Goal: Transaction & Acquisition: Purchase product/service

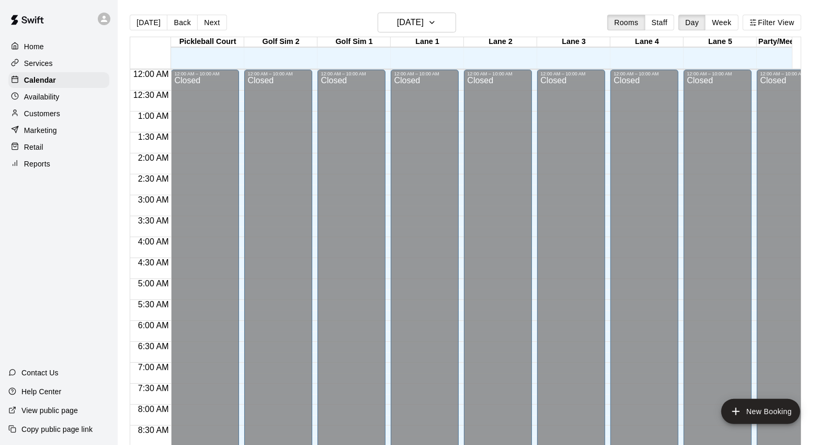
scroll to position [562, 0]
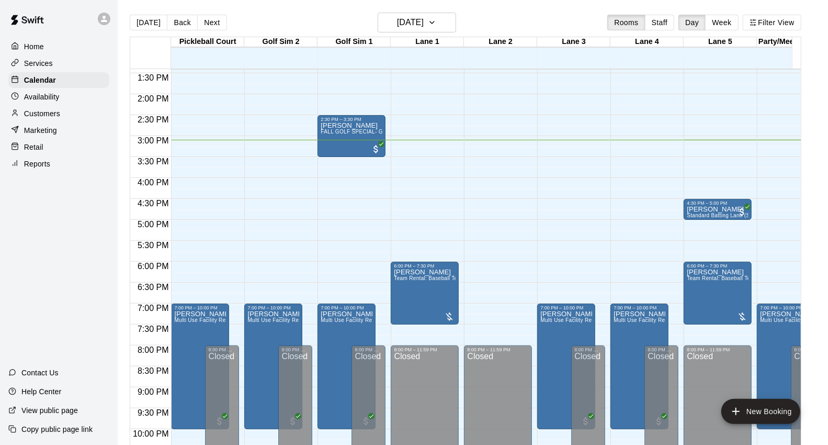
click at [49, 150] on div "Retail" at bounding box center [58, 147] width 101 height 16
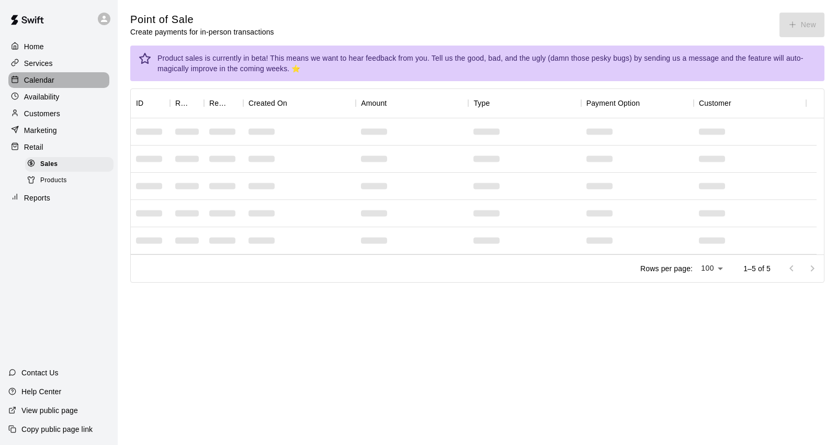
click at [49, 83] on p "Calendar" at bounding box center [39, 80] width 30 height 10
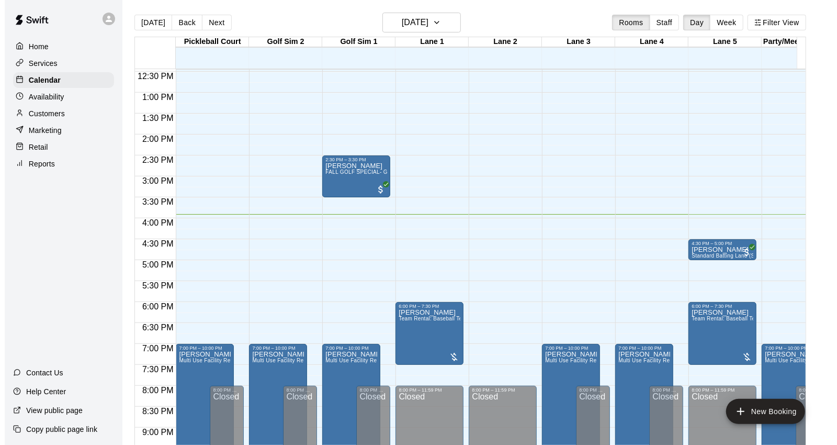
scroll to position [510, 0]
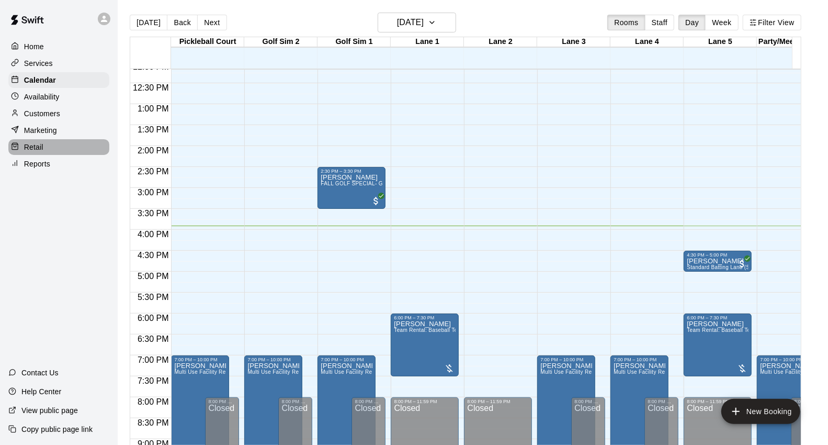
click at [46, 155] on div "Retail" at bounding box center [58, 147] width 101 height 16
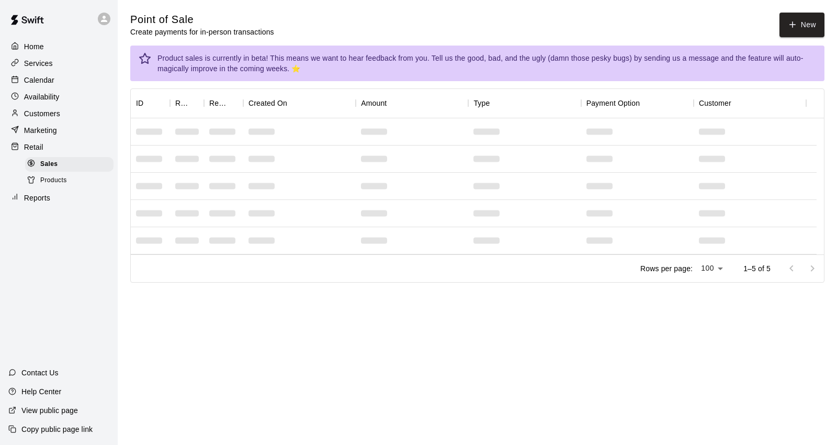
click at [797, 27] on icon "button" at bounding box center [792, 24] width 9 height 9
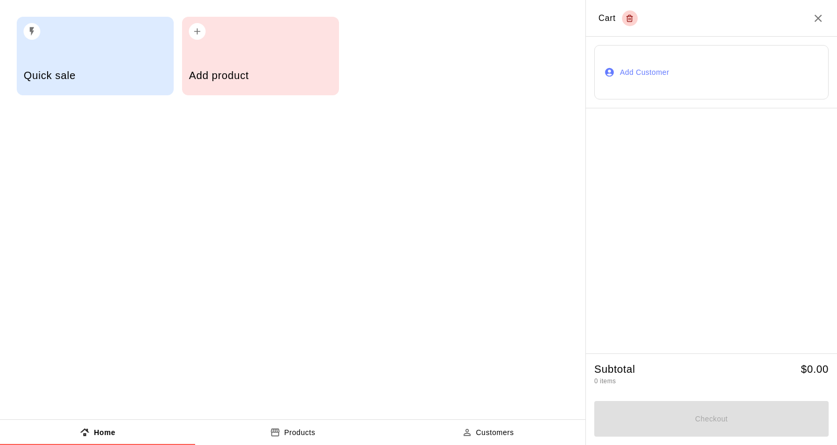
click at [271, 66] on div "Add product" at bounding box center [260, 76] width 143 height 37
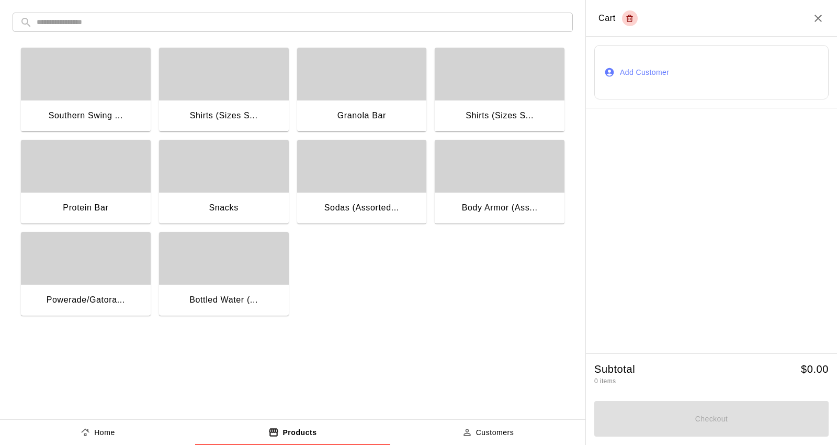
click at [122, 98] on div "button" at bounding box center [86, 74] width 130 height 52
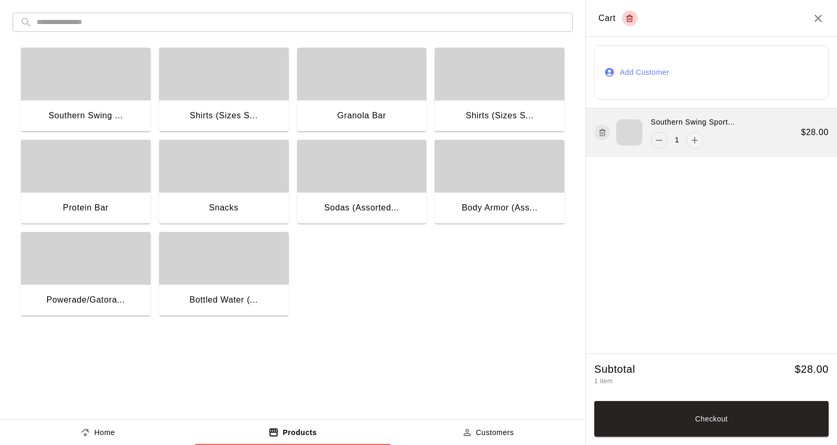
click at [666, 144] on button "remove" at bounding box center [659, 140] width 17 height 17
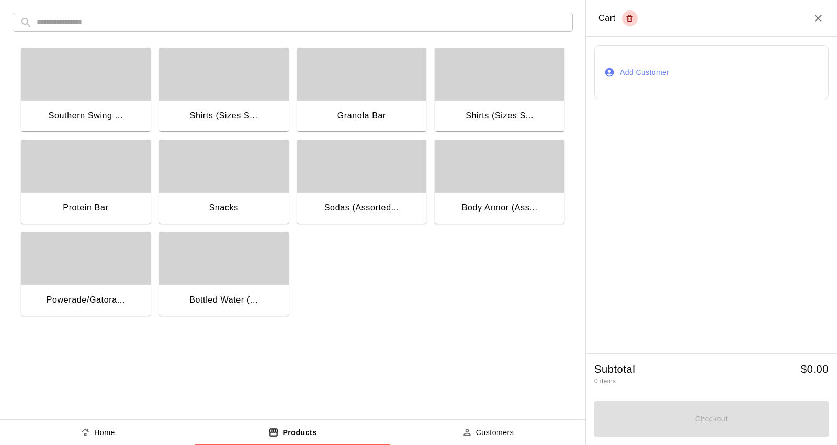
click at [245, 299] on div "Bottled Water (..." at bounding box center [223, 300] width 69 height 14
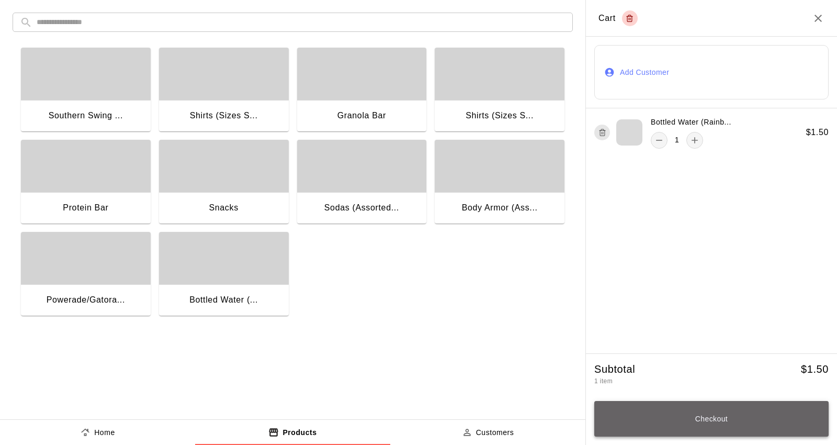
click at [747, 429] on button "Checkout" at bounding box center [712, 419] width 234 height 36
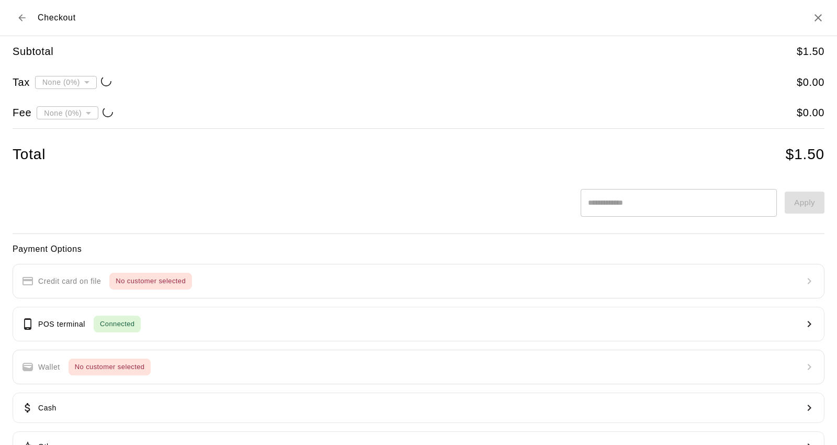
type input "**********"
click at [28, 17] on button "Back to cart" at bounding box center [22, 17] width 19 height 19
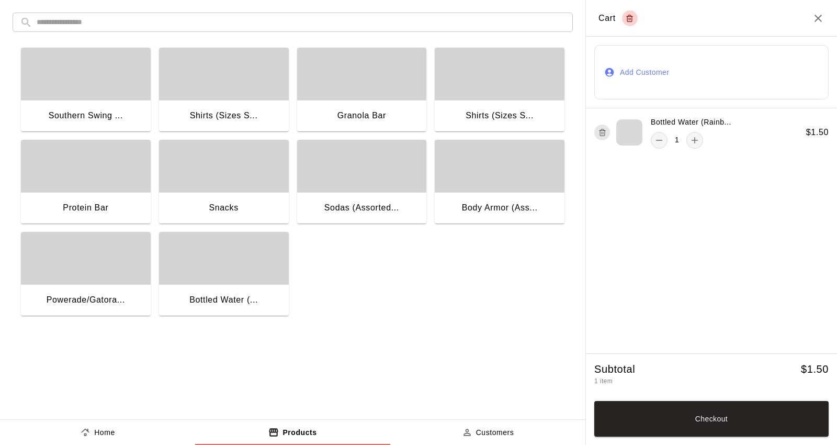
click at [815, 9] on h2 "Cart" at bounding box center [711, 18] width 251 height 37
click at [815, 14] on icon "Close" at bounding box center [818, 18] width 13 height 13
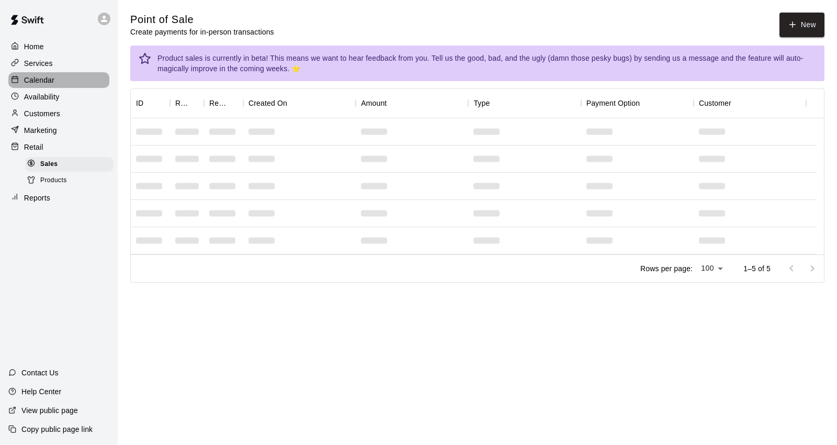
click at [77, 82] on div "Calendar" at bounding box center [58, 80] width 101 height 16
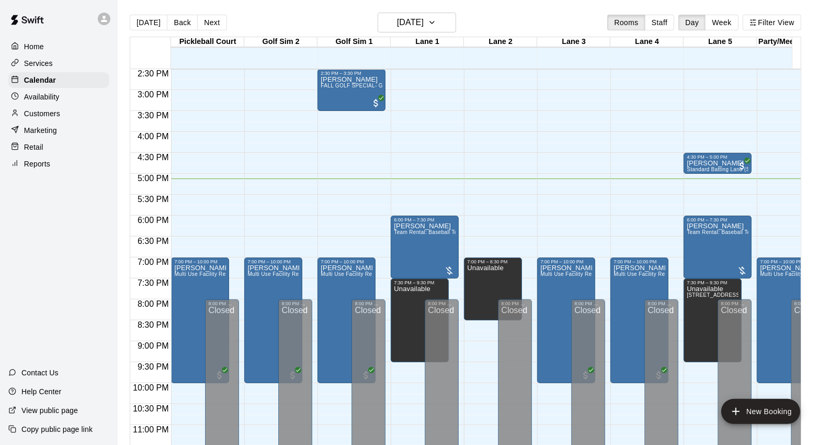
scroll to position [626, 0]
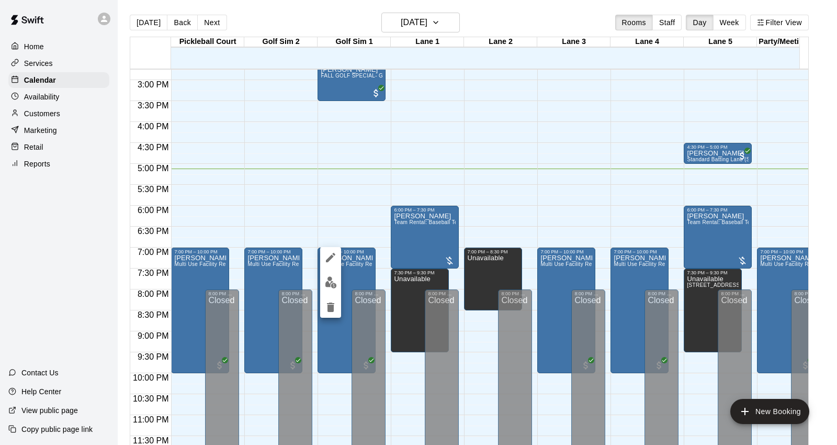
click at [330, 280] on img "edit" at bounding box center [331, 282] width 12 height 12
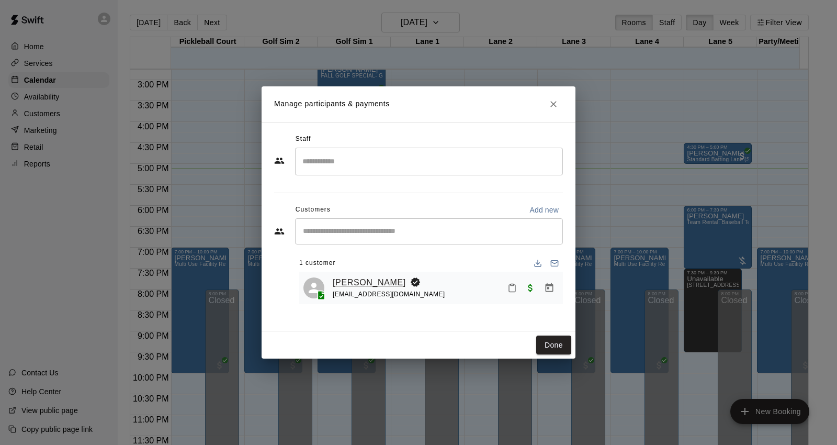
click at [347, 281] on link "[PERSON_NAME]" at bounding box center [369, 283] width 73 height 14
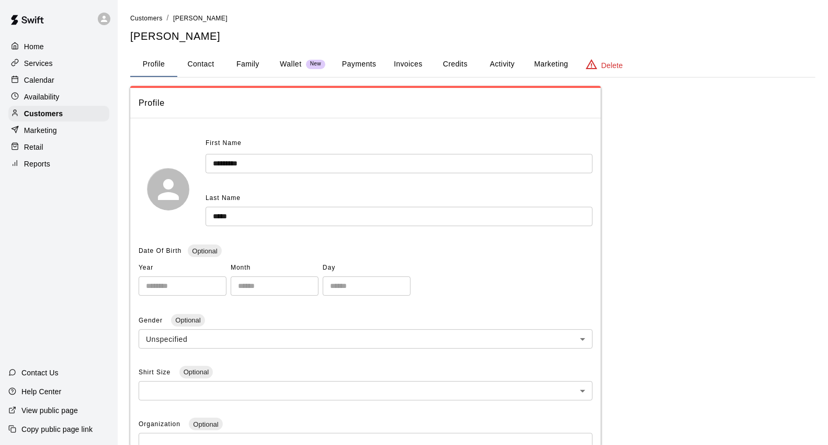
click at [354, 64] on button "Payments" at bounding box center [359, 64] width 51 height 25
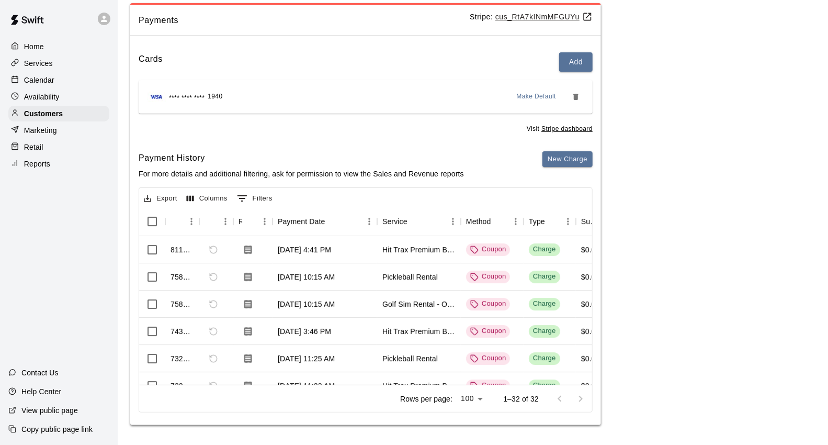
click at [71, 79] on div "Calendar" at bounding box center [58, 80] width 101 height 16
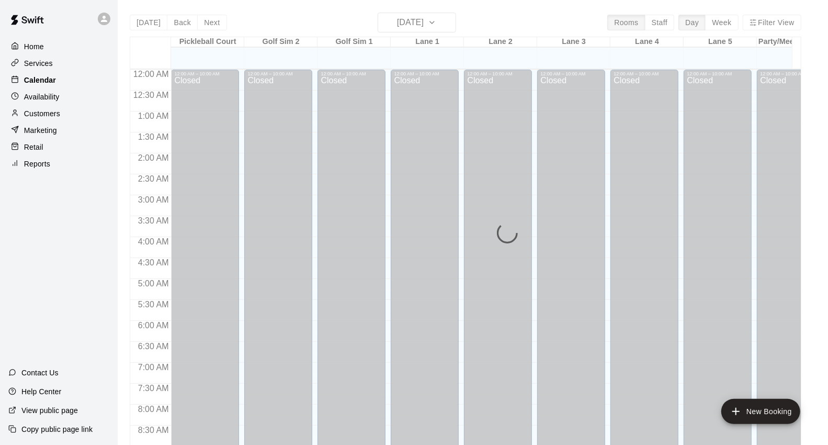
scroll to position [586, 0]
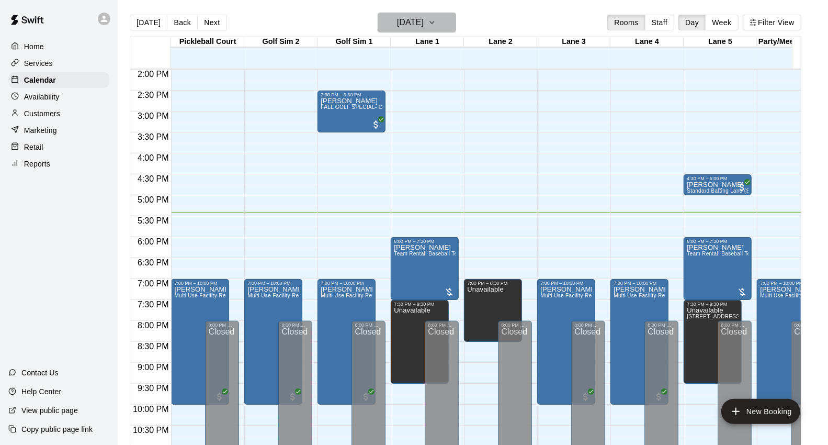
click at [453, 21] on button "[DATE]" at bounding box center [417, 23] width 79 height 20
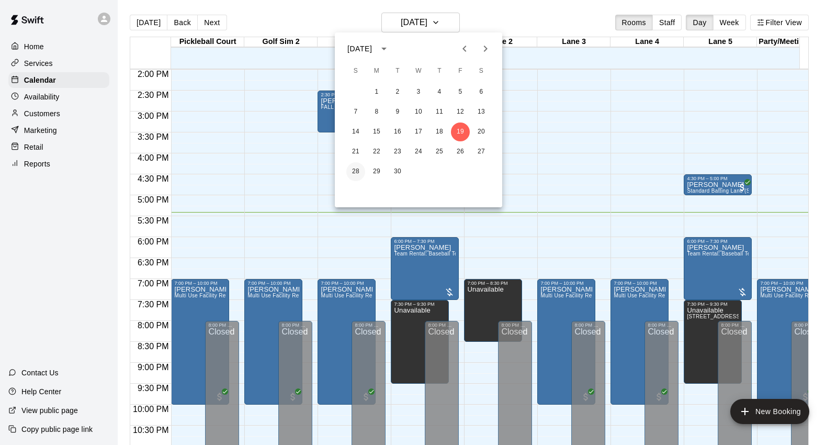
click at [361, 171] on button "28" at bounding box center [355, 171] width 19 height 19
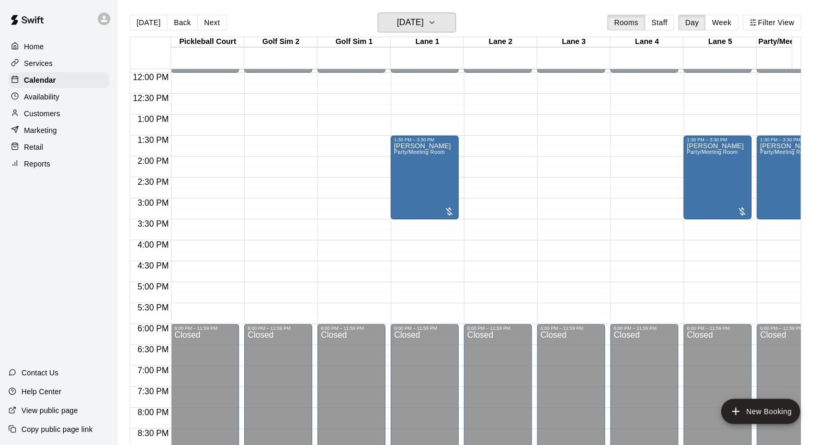
scroll to position [353, 0]
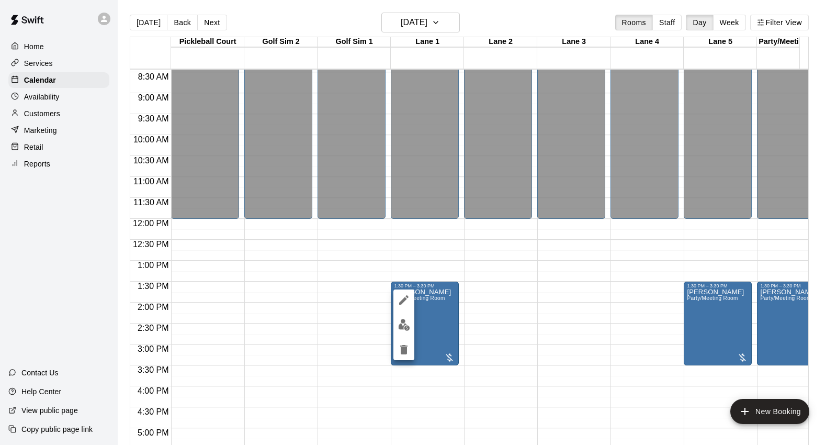
click at [435, 260] on div at bounding box center [418, 222] width 837 height 445
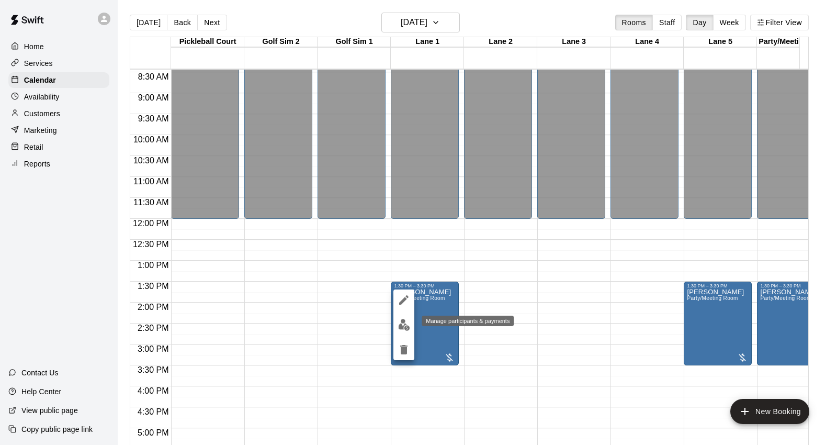
click at [409, 319] on img "edit" at bounding box center [404, 325] width 12 height 12
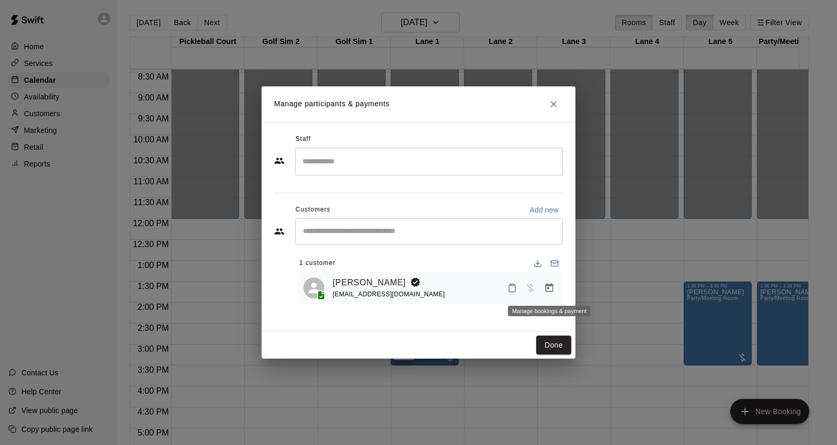
click at [554, 288] on icon "Manage bookings & payment" at bounding box center [549, 288] width 10 height 10
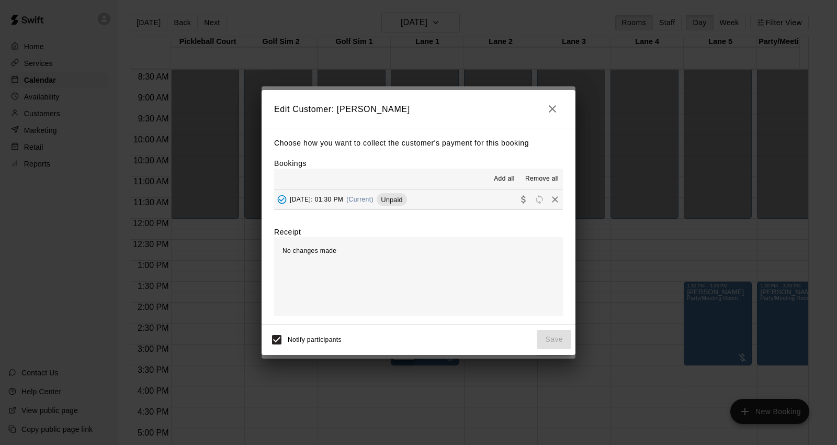
click at [407, 207] on div "[DATE]: 01:30 PM (Current) Unpaid" at bounding box center [340, 200] width 133 height 16
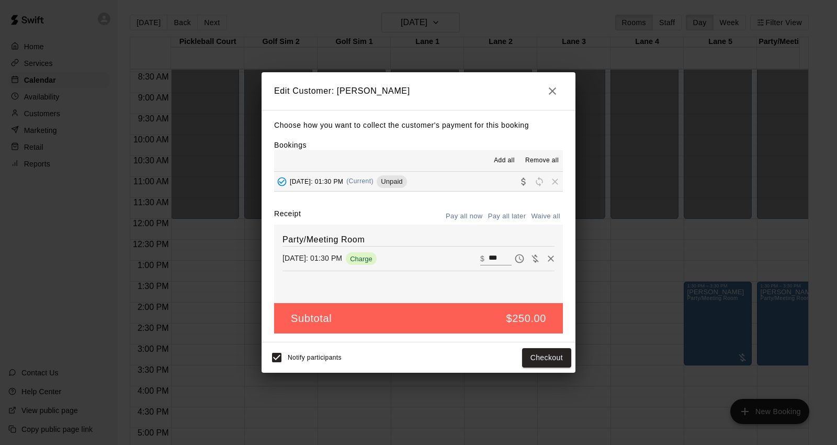
click at [538, 158] on span "Remove all" at bounding box center [541, 160] width 33 height 10
click at [559, 86] on button "button" at bounding box center [552, 91] width 21 height 21
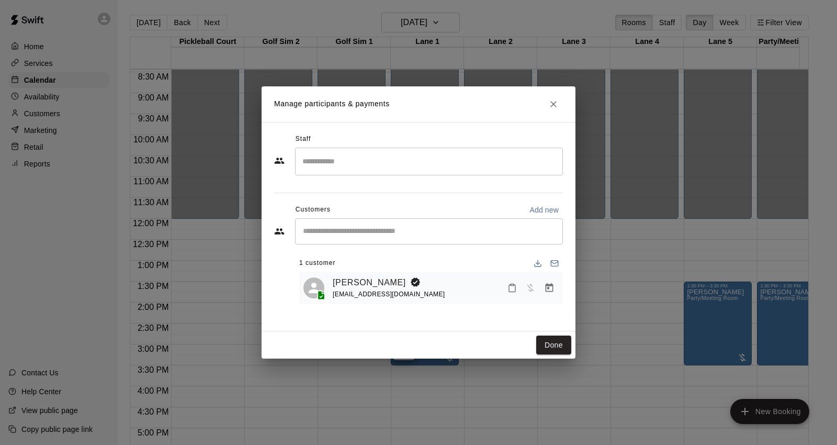
click at [551, 103] on icon "Close" at bounding box center [553, 104] width 10 height 10
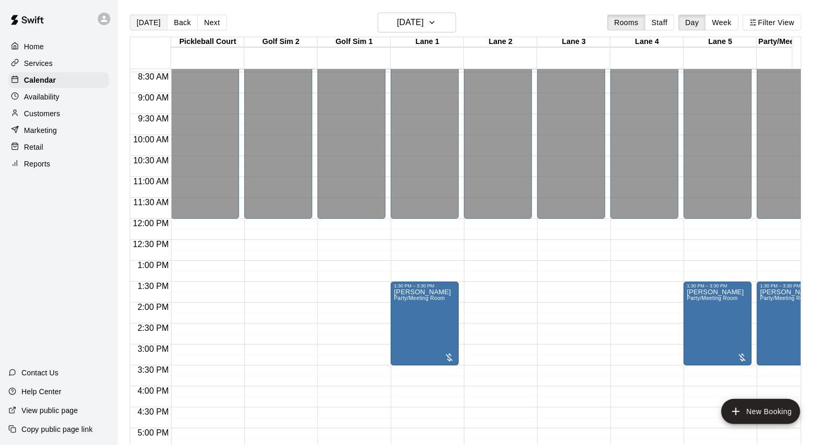
click at [160, 29] on button "[DATE]" at bounding box center [149, 23] width 38 height 16
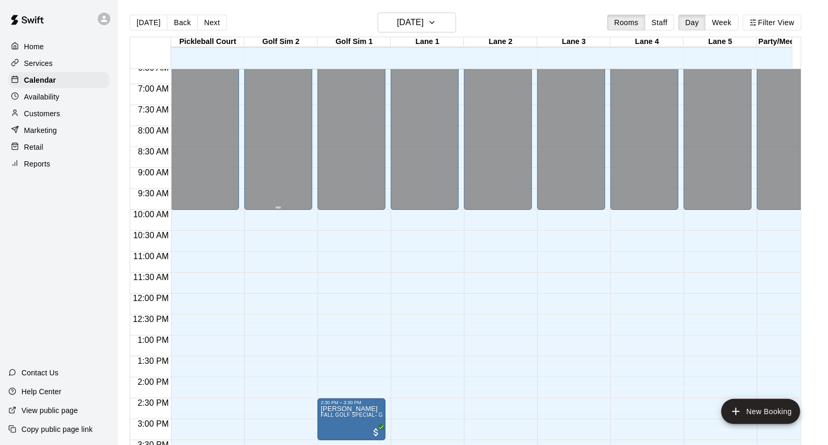
scroll to position [295, 0]
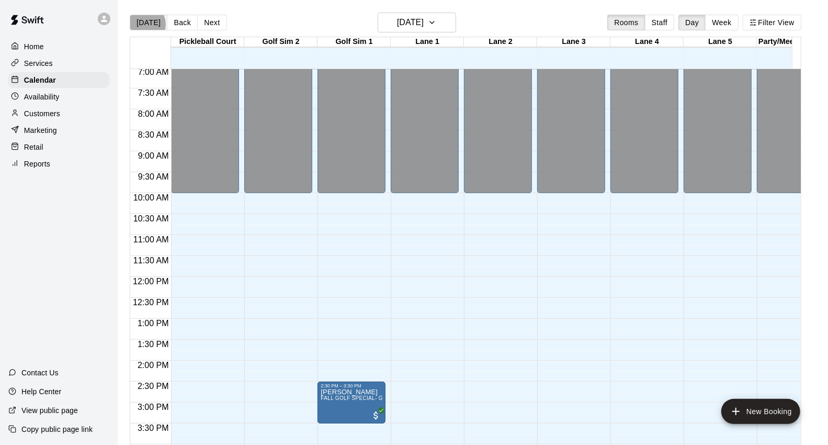
click at [145, 24] on button "[DATE]" at bounding box center [149, 23] width 38 height 16
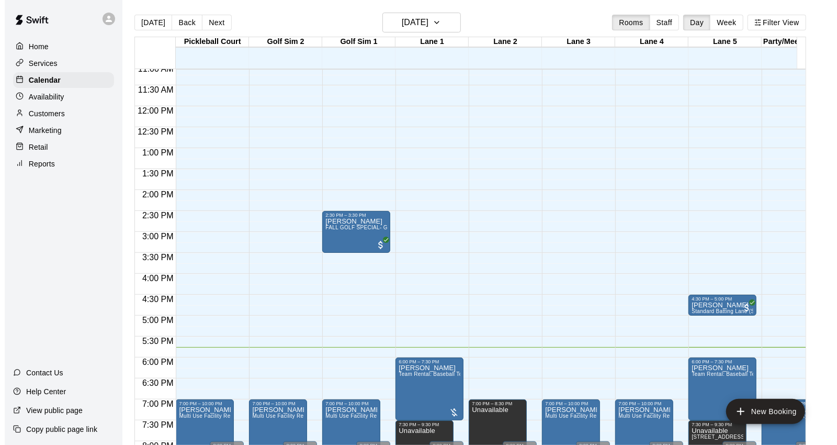
scroll to position [528, 0]
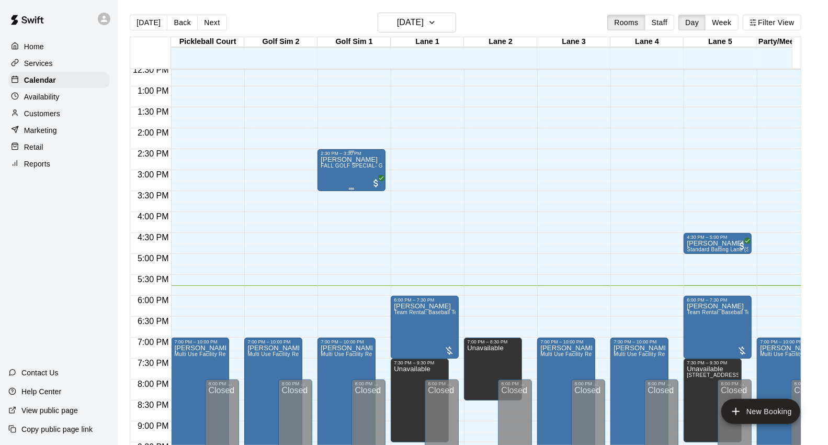
click at [359, 165] on span "FALL GOLF SPECIAL- Golf Sim Rental - One Hour (2 PLAYERS ONLY)" at bounding box center [409, 166] width 177 height 6
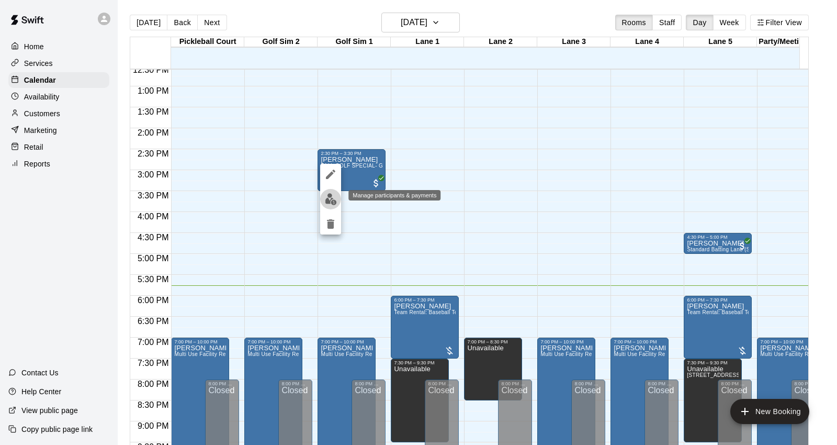
click at [325, 201] on img "edit" at bounding box center [331, 199] width 12 height 12
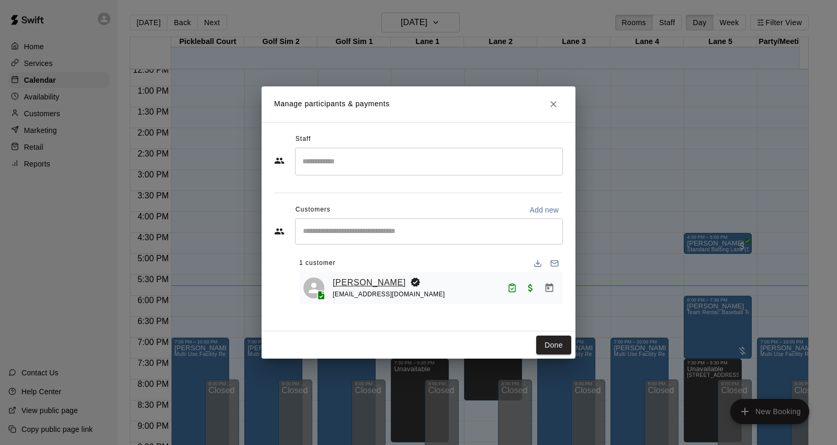
click at [335, 284] on link "[PERSON_NAME]" at bounding box center [369, 283] width 73 height 14
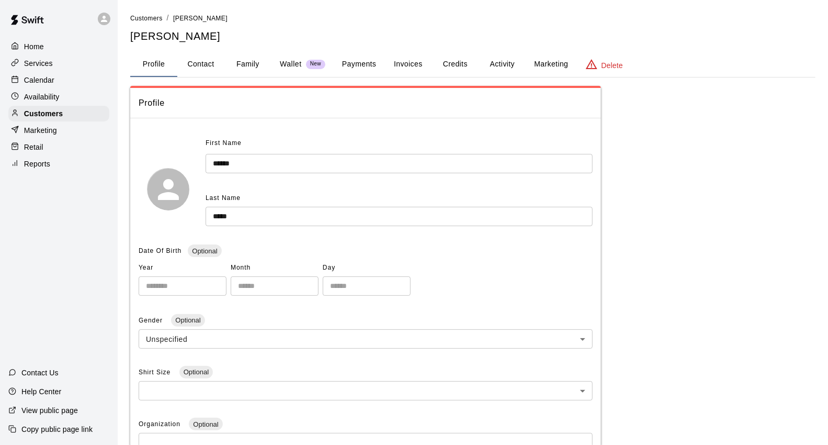
click at [352, 65] on button "Payments" at bounding box center [359, 64] width 51 height 25
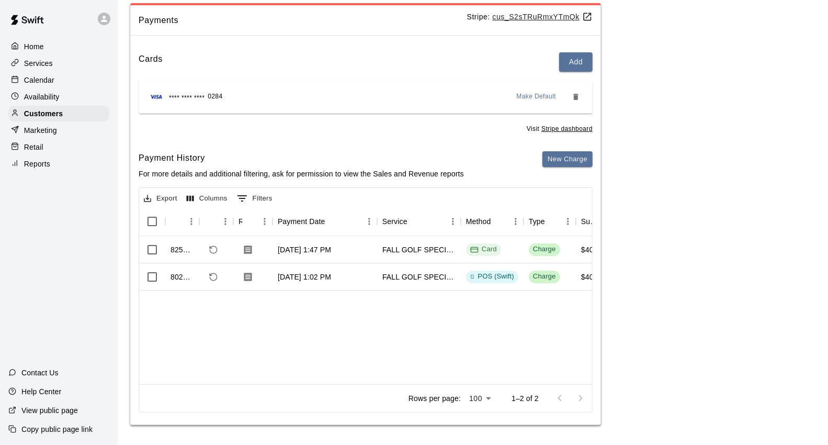
click at [80, 87] on div "Calendar" at bounding box center [58, 80] width 101 height 16
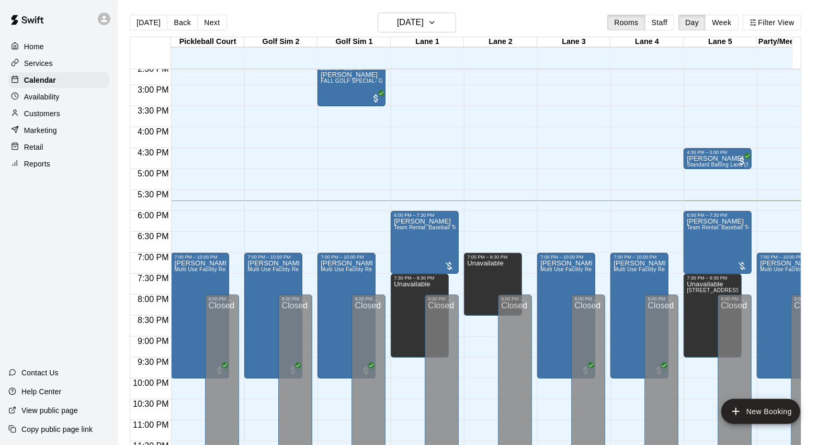
scroll to position [626, 0]
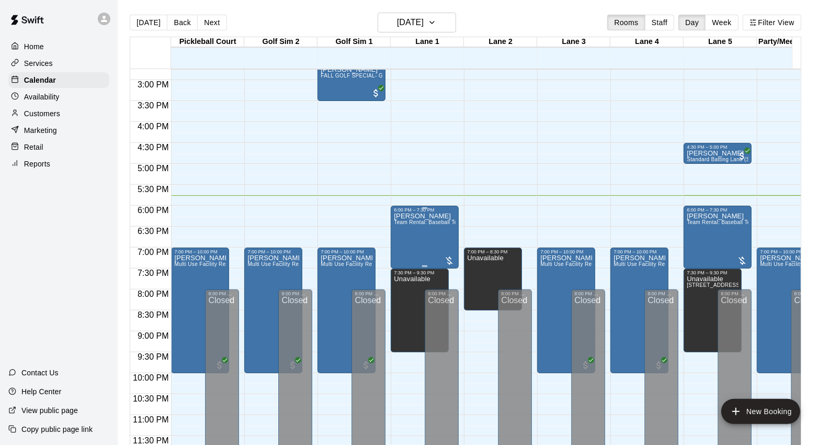
click at [446, 230] on div "[PERSON_NAME] Team Rental: Baseball Team Rental 90 Minute (Two Lanes)" at bounding box center [425, 434] width 62 height 445
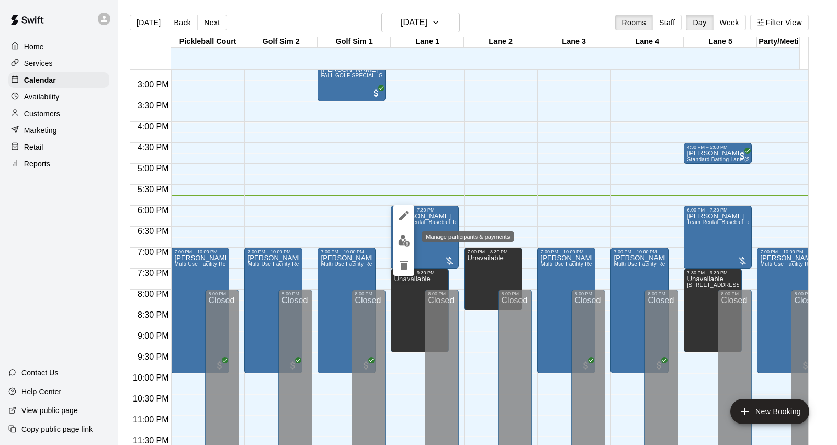
click at [404, 240] on img "edit" at bounding box center [404, 240] width 12 height 12
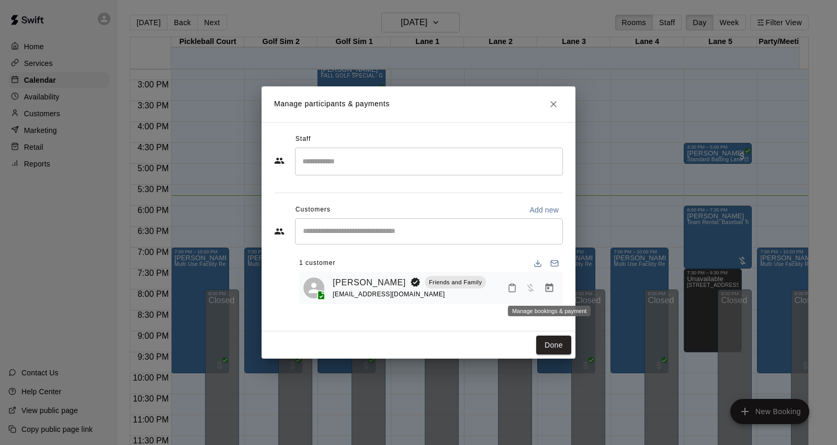
click at [550, 290] on icon "Manage bookings & payment" at bounding box center [549, 288] width 10 height 10
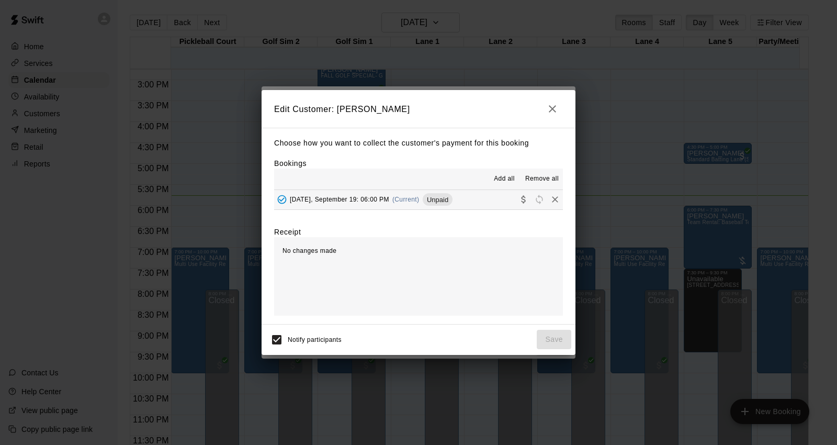
click at [487, 206] on button "[DATE], September 19: 06:00 PM (Current) Unpaid" at bounding box center [418, 199] width 289 height 19
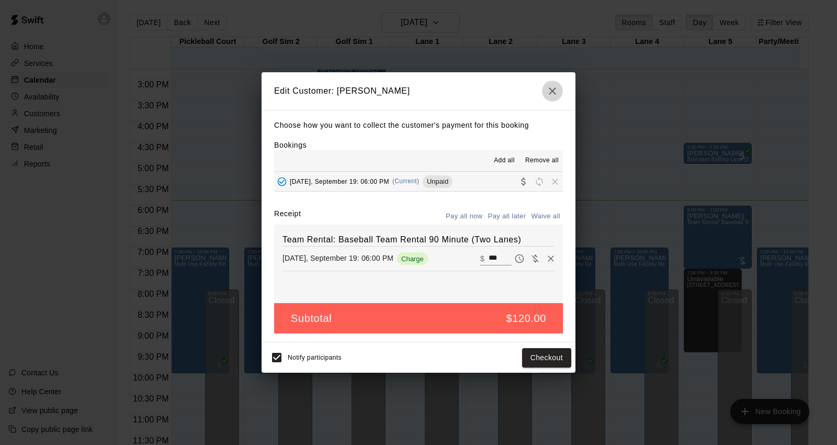
click at [560, 86] on button "button" at bounding box center [552, 91] width 21 height 21
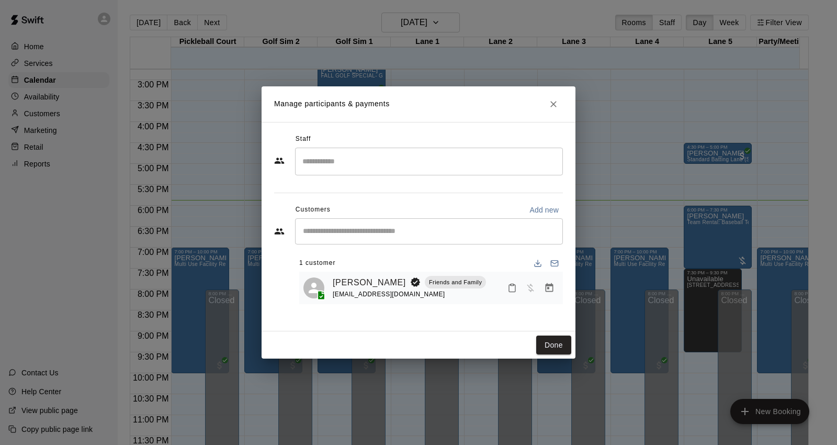
click at [557, 87] on h2 "Manage participants & payments" at bounding box center [419, 104] width 314 height 36
click at [557, 107] on icon "Close" at bounding box center [553, 104] width 10 height 10
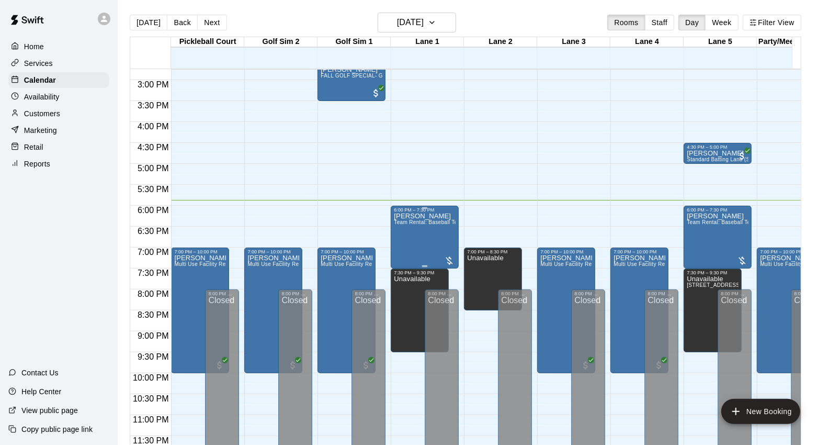
click at [424, 229] on div "[PERSON_NAME] Team Rental: Baseball Team Rental 90 Minute (Two Lanes)" at bounding box center [425, 434] width 62 height 445
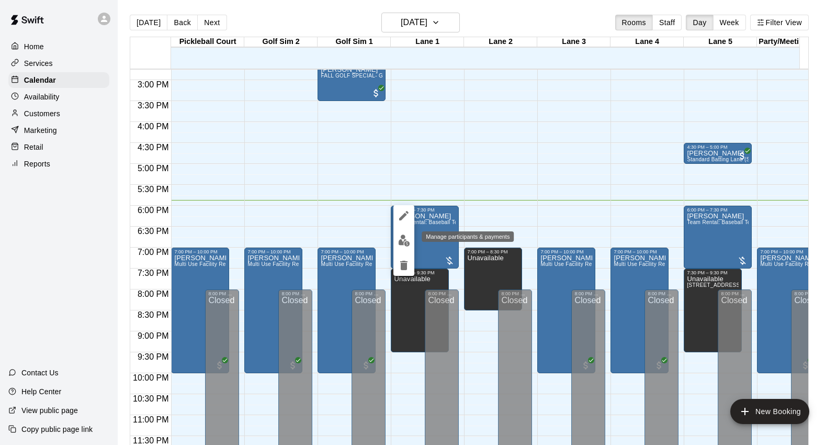
click at [405, 244] on img "edit" at bounding box center [404, 240] width 12 height 12
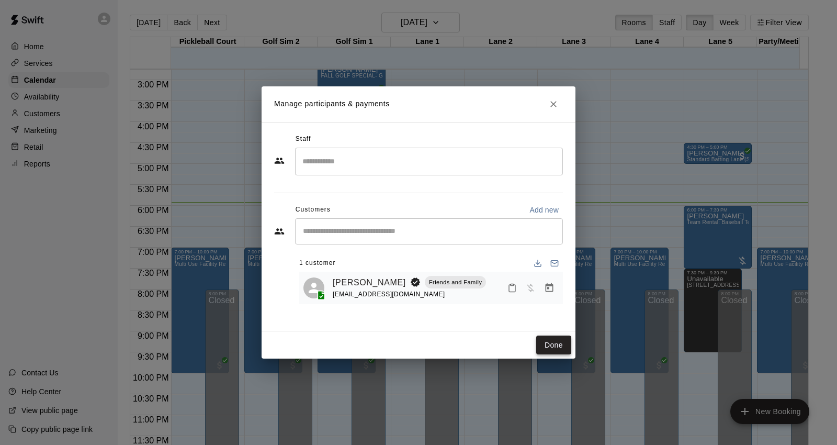
click at [557, 342] on button "Done" at bounding box center [553, 344] width 35 height 19
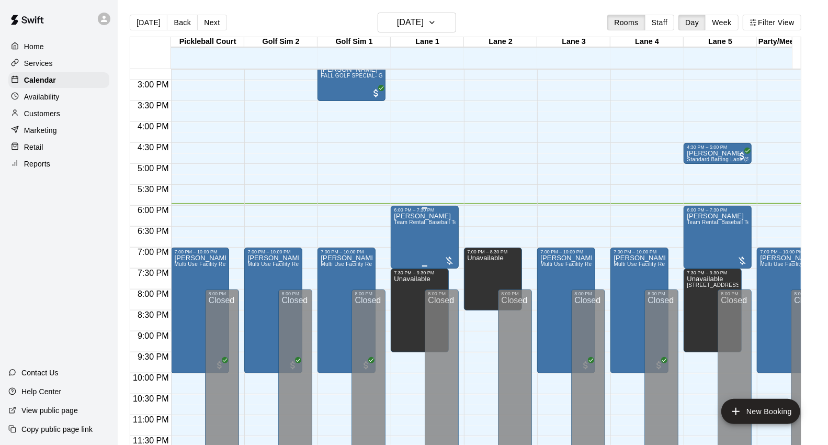
click at [428, 227] on div "[PERSON_NAME] Team Rental: Baseball Team Rental 90 Minute (Two Lanes)" at bounding box center [425, 434] width 62 height 445
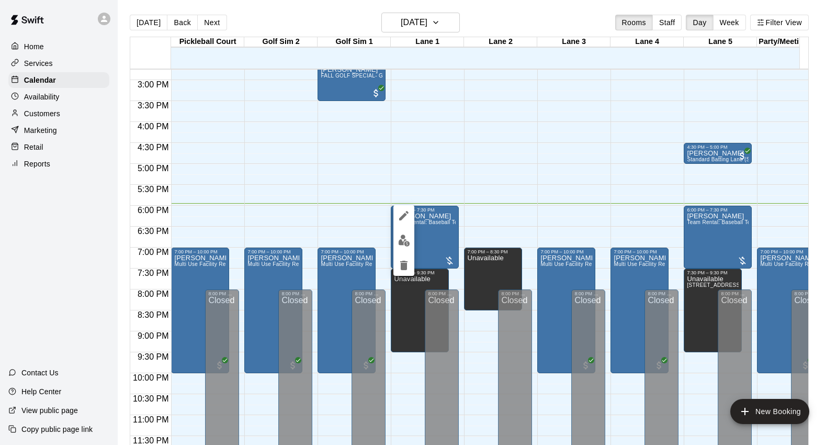
click at [519, 143] on div at bounding box center [418, 222] width 837 height 445
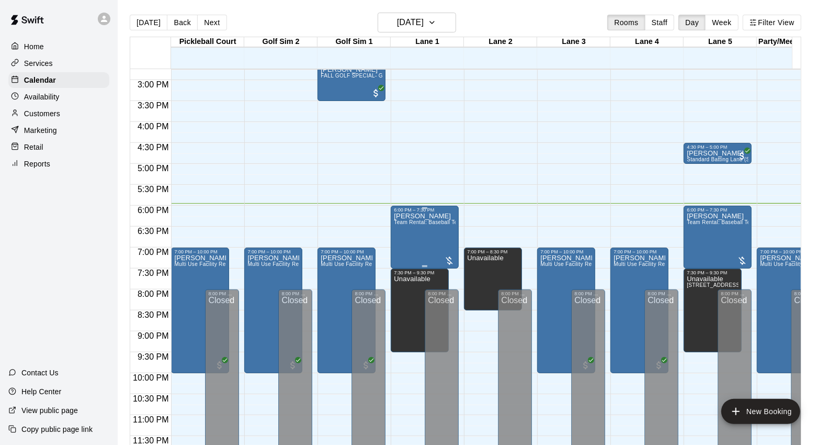
click at [421, 225] on div "[PERSON_NAME] Team Rental: Baseball Team Rental 90 Minute (Two Lanes)" at bounding box center [425, 434] width 62 height 445
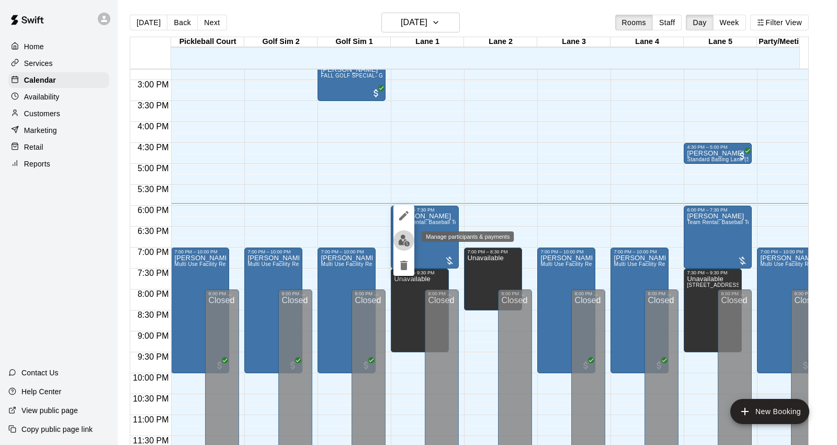
click at [399, 241] on img "edit" at bounding box center [404, 240] width 12 height 12
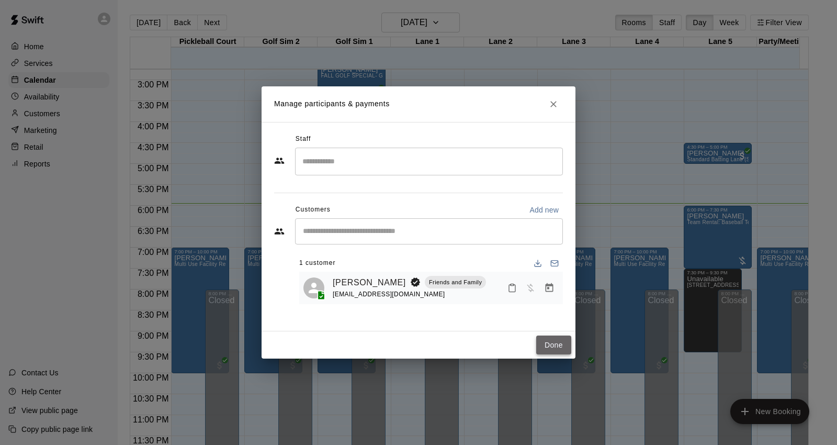
click at [567, 351] on button "Done" at bounding box center [553, 344] width 35 height 19
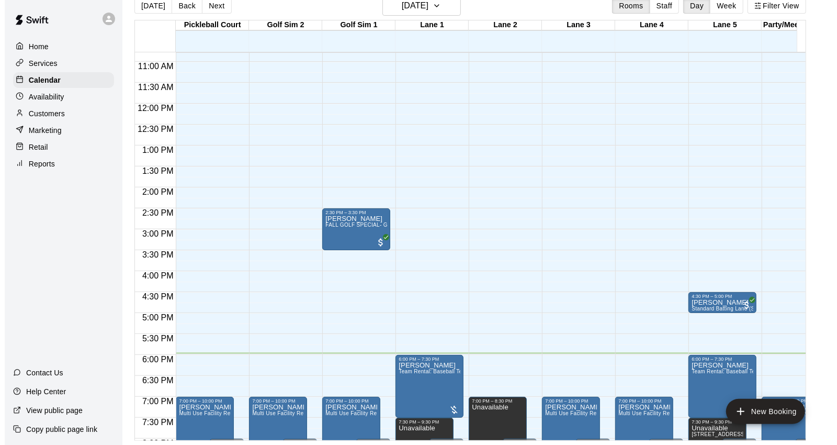
scroll to position [568, 0]
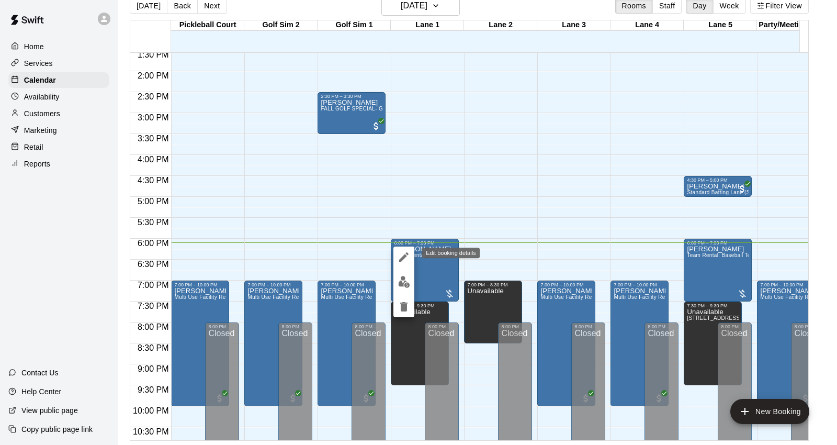
click at [407, 260] on icon "edit" at bounding box center [404, 257] width 13 height 13
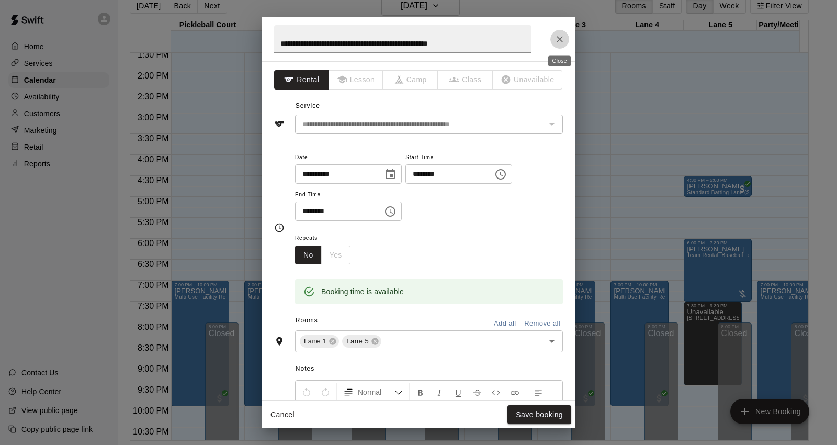
click at [561, 39] on icon "Close" at bounding box center [560, 39] width 6 height 6
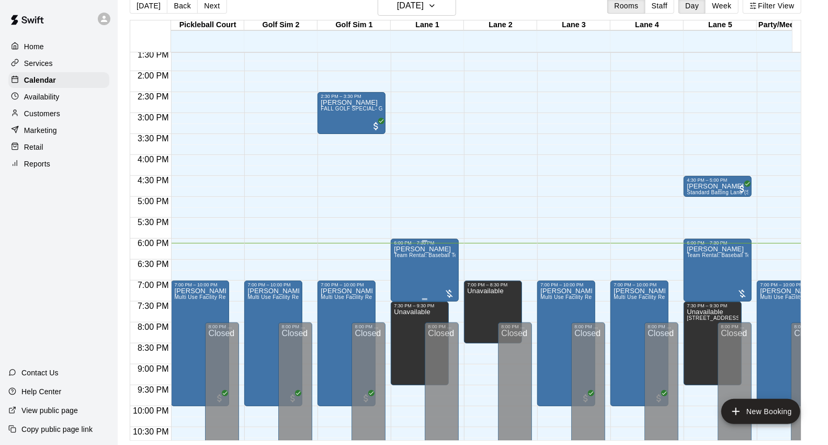
click at [442, 258] on span "Team Rental: Baseball Team Rental 90 Minute (Two Lanes)" at bounding box center [468, 255] width 148 height 6
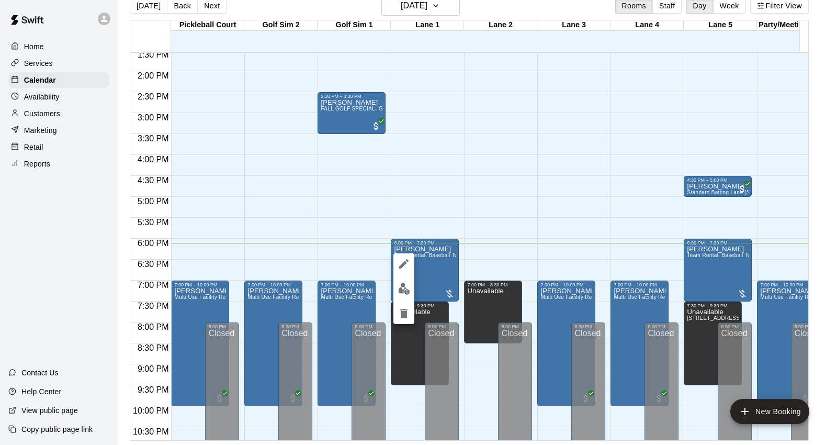
click at [406, 299] on div at bounding box center [404, 288] width 21 height 71
click at [404, 290] on img "edit" at bounding box center [404, 289] width 12 height 12
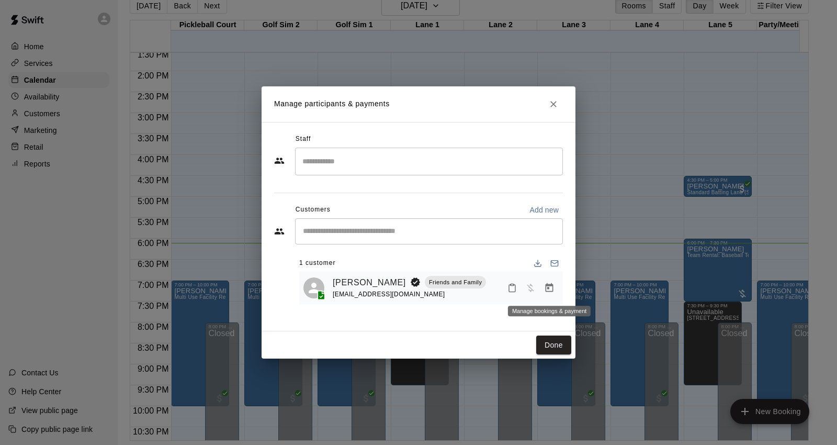
click at [545, 286] on icon "Manage bookings & payment" at bounding box center [549, 288] width 10 height 10
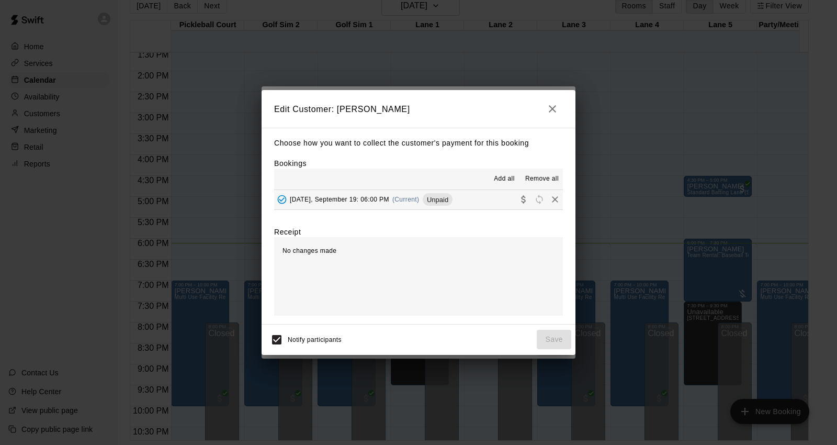
click at [468, 199] on button "[DATE], September 19: 06:00 PM (Current) Unpaid" at bounding box center [418, 199] width 289 height 19
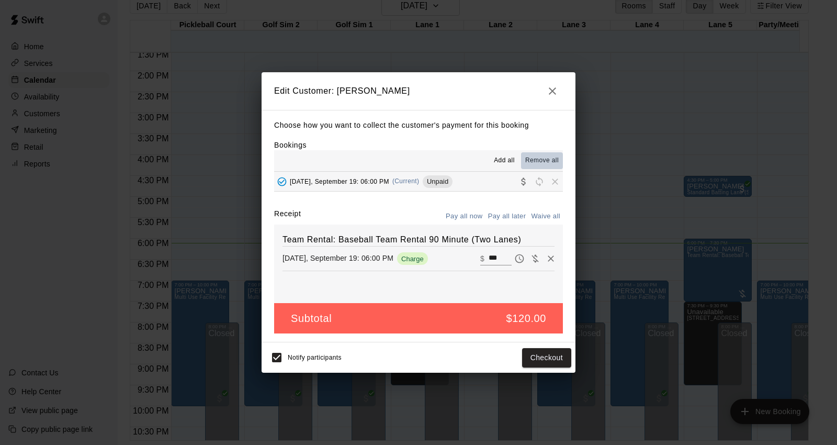
click at [546, 153] on button "Remove all" at bounding box center [542, 160] width 42 height 17
click at [544, 360] on button "Save" at bounding box center [554, 357] width 35 height 19
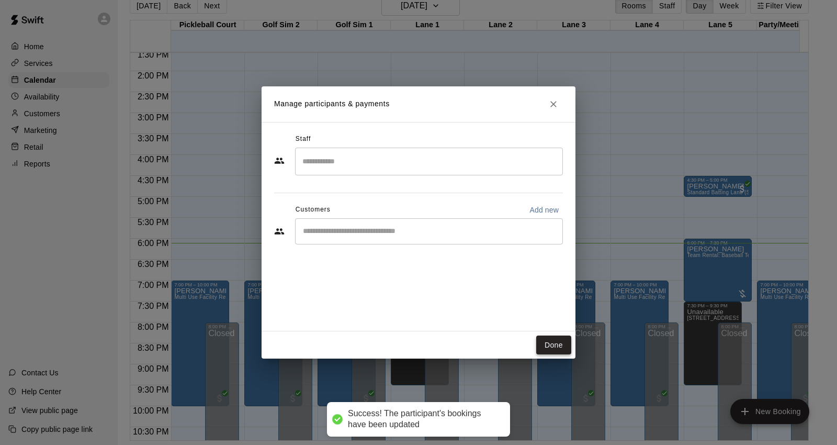
click at [548, 349] on button "Done" at bounding box center [553, 344] width 35 height 19
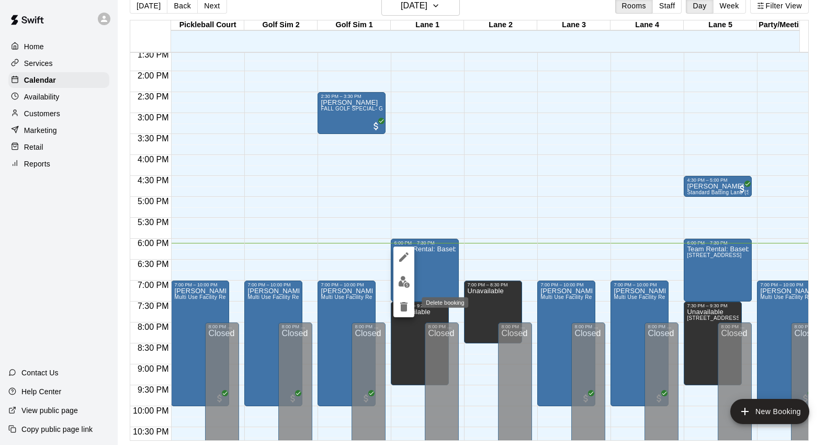
click at [407, 305] on icon "delete" at bounding box center [403, 306] width 7 height 9
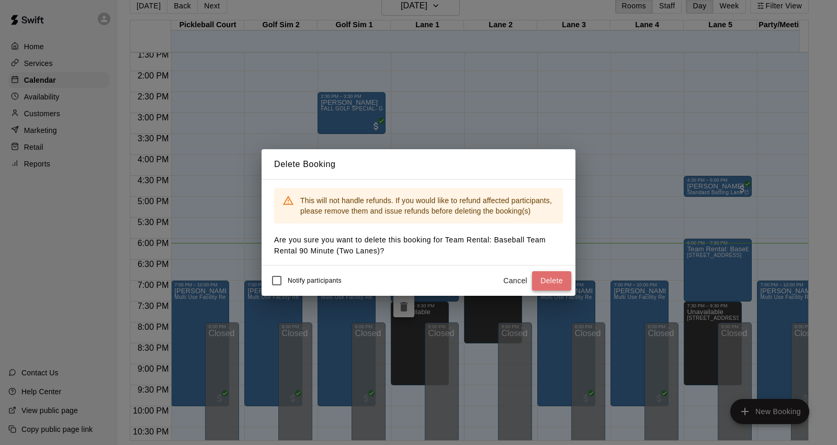
click at [546, 277] on button "Delete" at bounding box center [551, 280] width 39 height 19
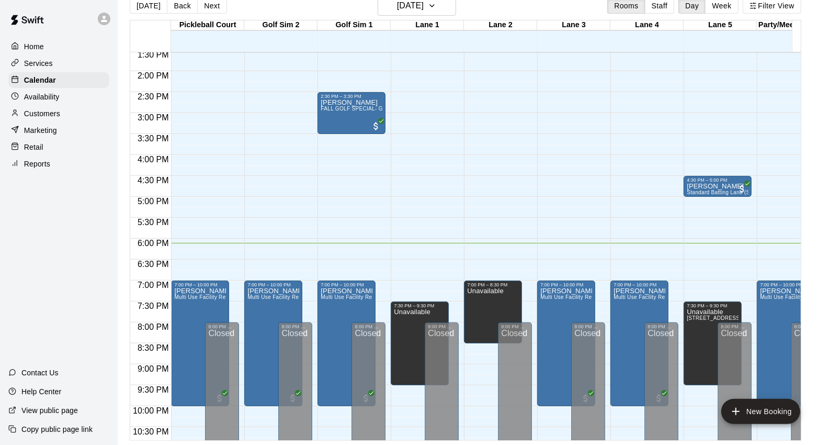
click at [753, 407] on button "New Booking" at bounding box center [761, 411] width 79 height 25
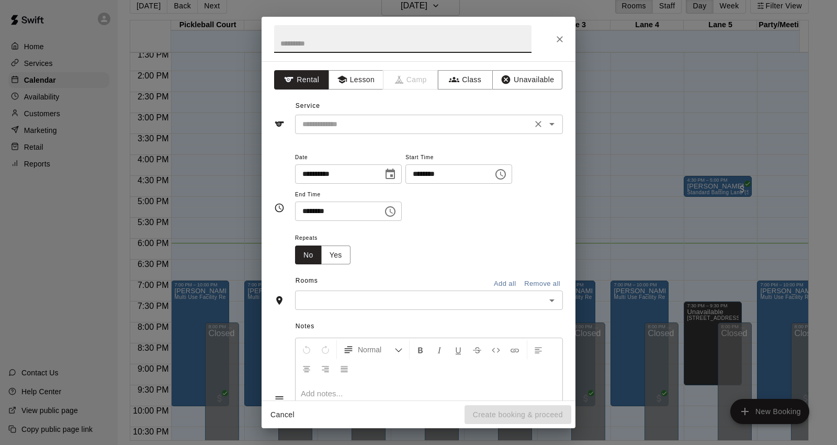
click at [365, 119] on input "text" at bounding box center [413, 124] width 231 height 13
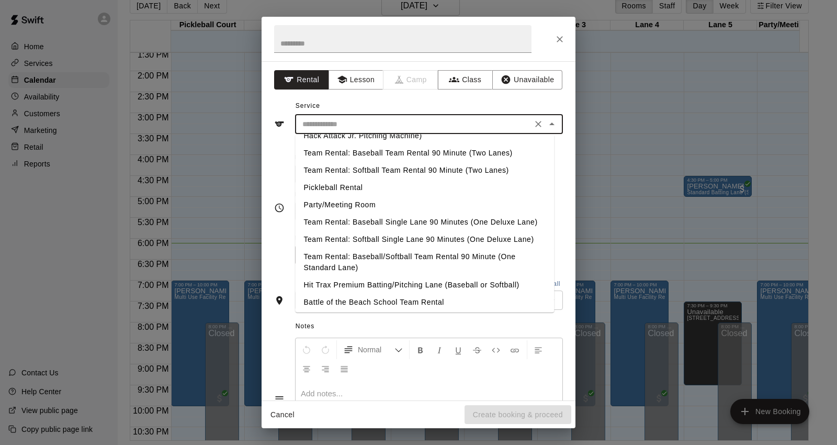
scroll to position [212, 0]
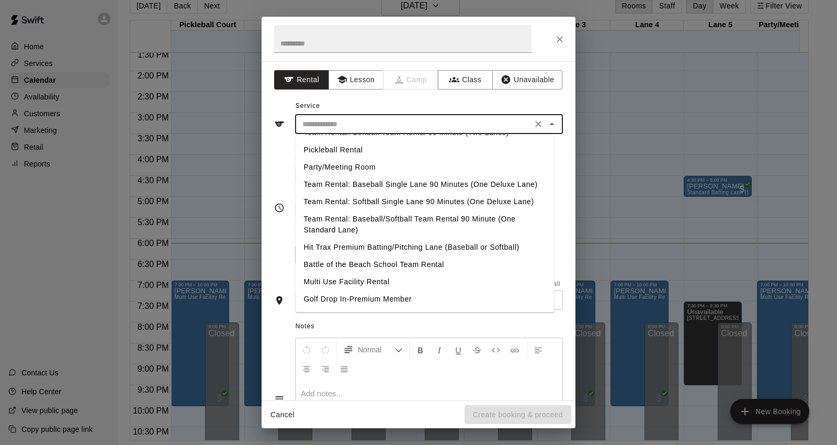
click at [412, 176] on li "Team Rental: Baseball Single Lane 90 Minutes (One Deluxe Lane)" at bounding box center [424, 184] width 259 height 17
type input "**********"
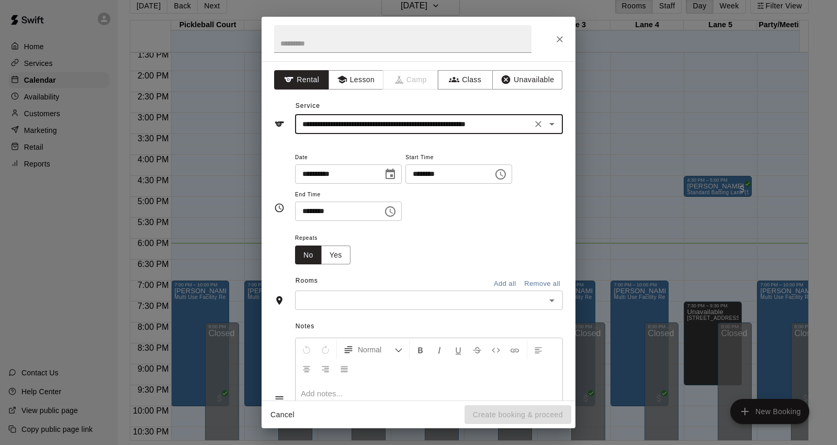
click at [430, 169] on input "********" at bounding box center [446, 173] width 81 height 19
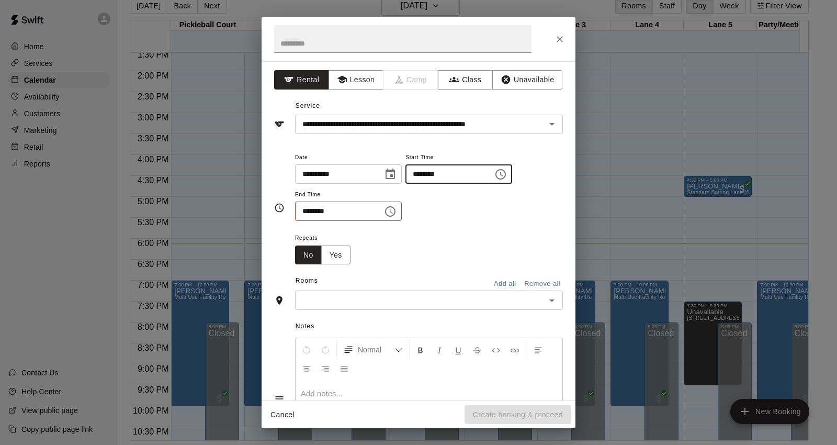
type input "********"
click at [309, 211] on input "********" at bounding box center [335, 210] width 81 height 19
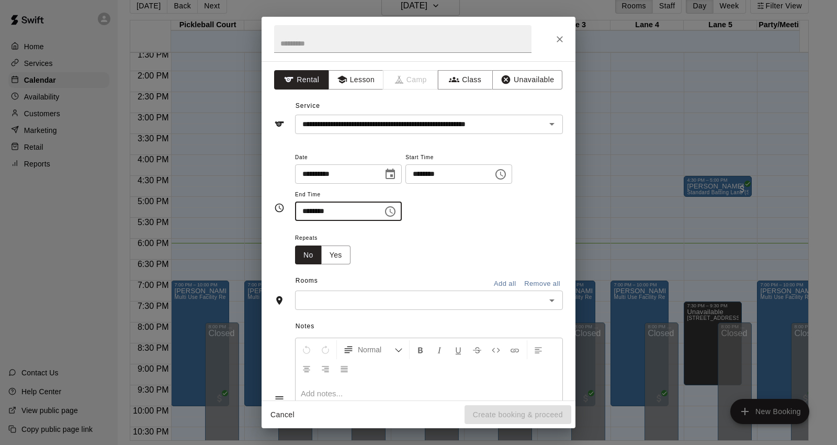
type input "********"
click at [370, 307] on input "text" at bounding box center [420, 300] width 244 height 13
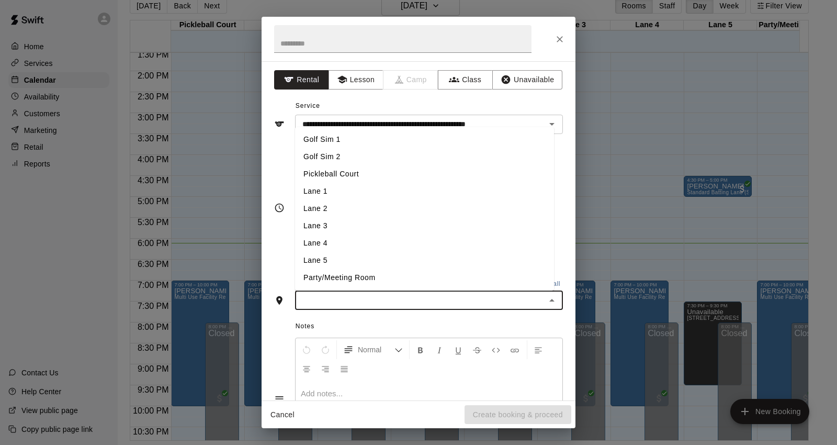
click at [363, 191] on li "Lane 1" at bounding box center [424, 191] width 259 height 17
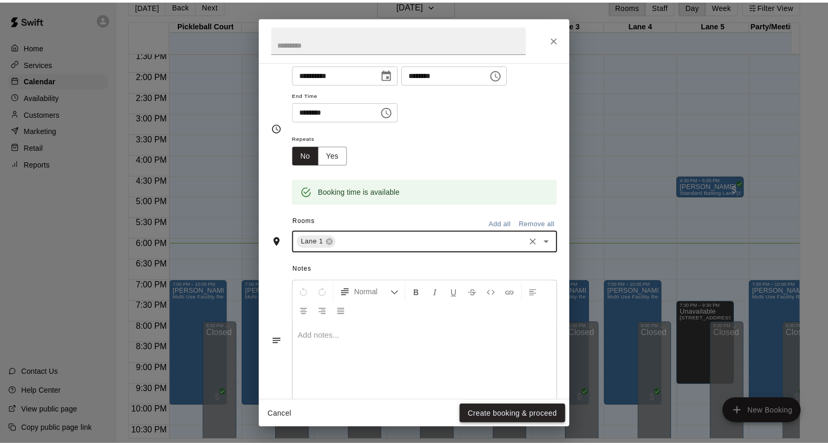
scroll to position [121, 0]
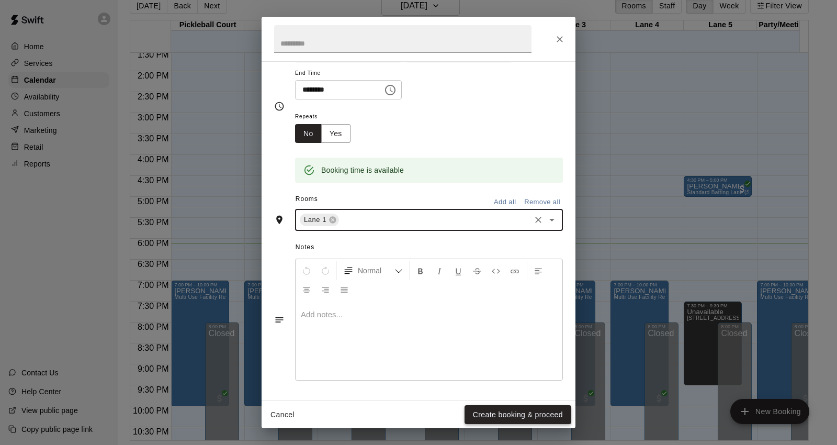
click at [510, 415] on button "Create booking & proceed" at bounding box center [518, 414] width 107 height 19
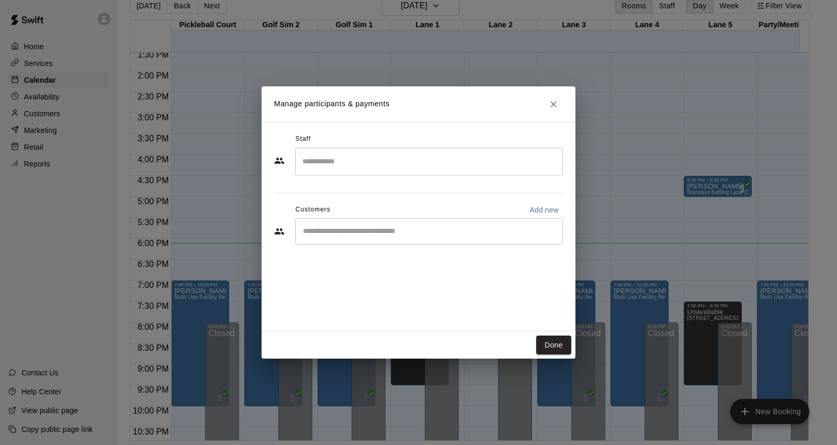
click at [382, 237] on div "​" at bounding box center [429, 231] width 268 height 26
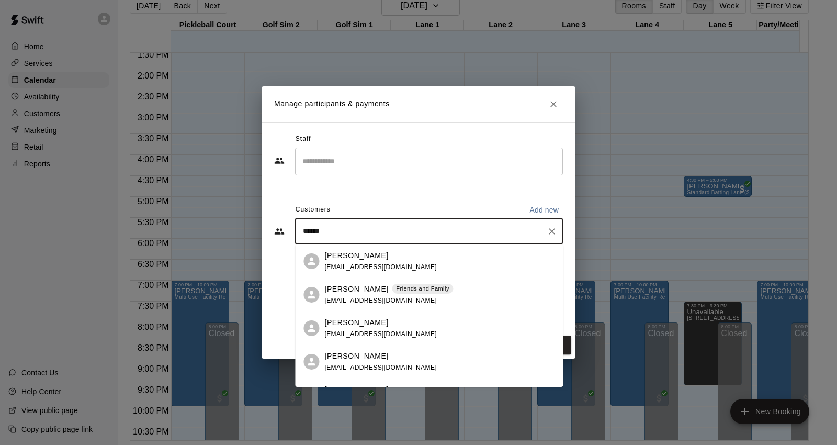
type input "*******"
click at [432, 295] on div "[PERSON_NAME] Friends and Family [EMAIL_ADDRESS][DOMAIN_NAME]" at bounding box center [388, 294] width 129 height 23
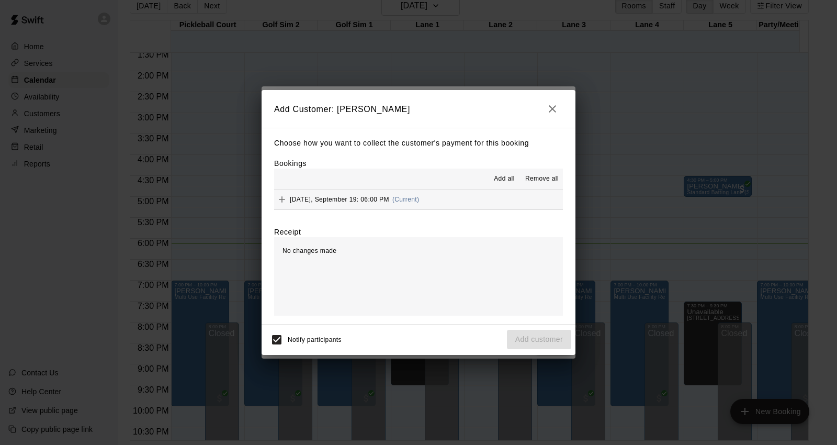
click at [461, 204] on button "[DATE], September 19: 06:00 PM (Current)" at bounding box center [418, 199] width 289 height 19
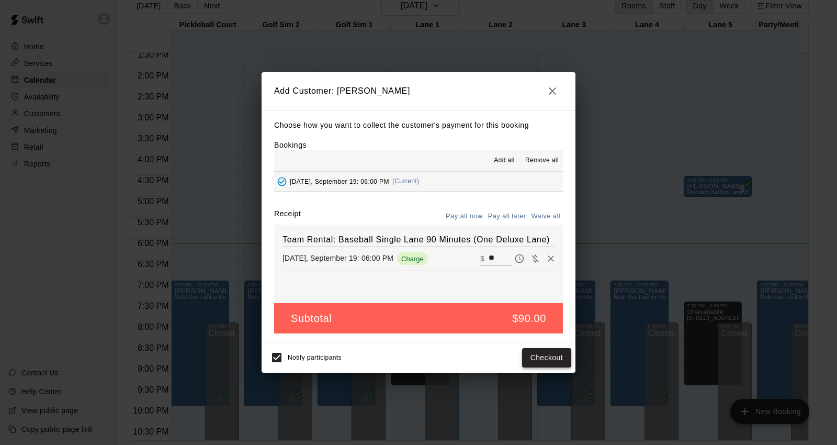
click at [550, 360] on button "Checkout" at bounding box center [546, 357] width 49 height 19
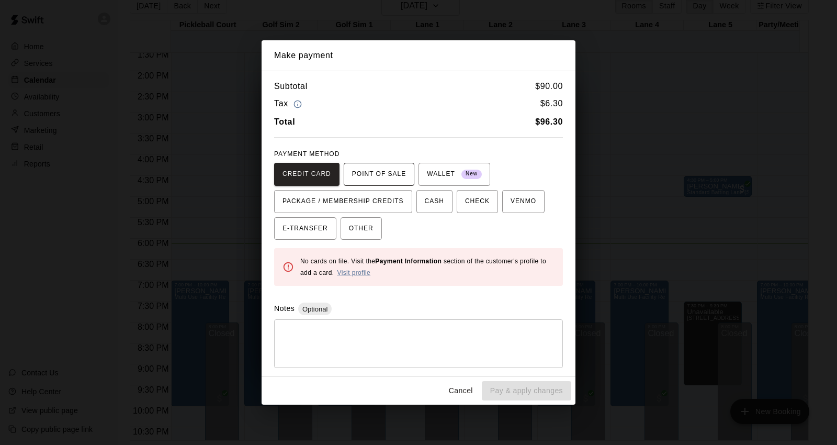
click at [408, 170] on button "POINT OF SALE" at bounding box center [379, 174] width 71 height 23
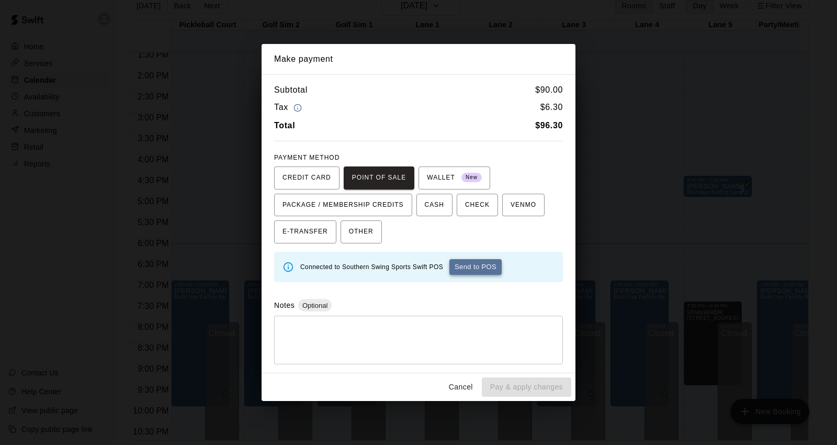
click at [479, 265] on button "Send to POS" at bounding box center [476, 267] width 52 height 16
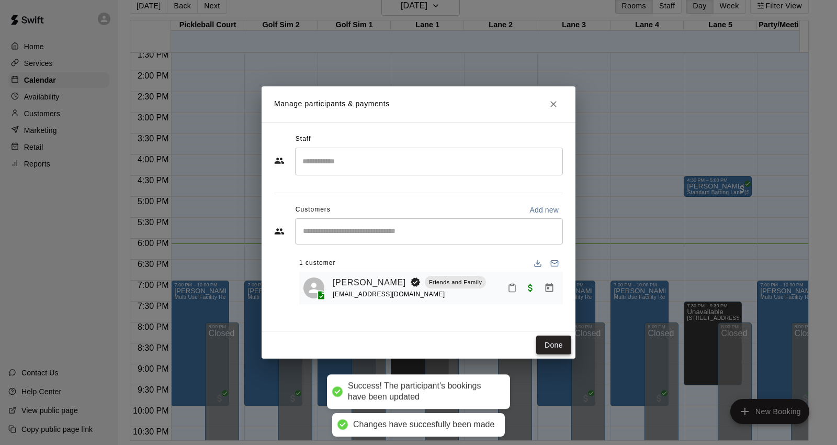
click at [568, 346] on button "Done" at bounding box center [553, 344] width 35 height 19
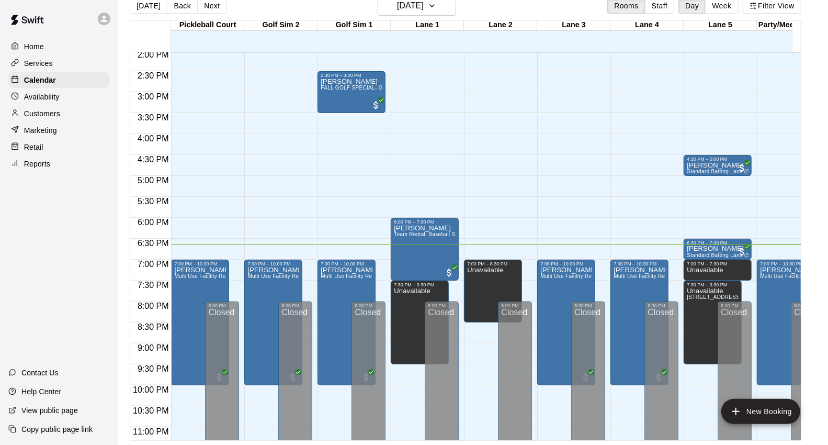
scroll to position [568, 0]
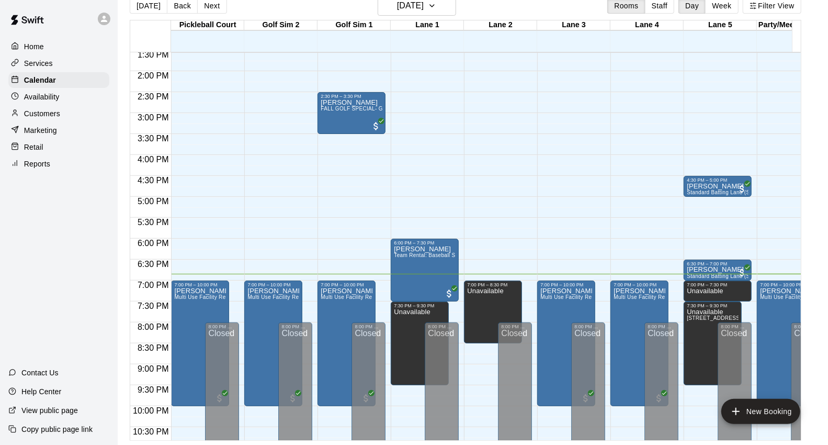
drag, startPoint x: 216, startPoint y: 9, endPoint x: 216, endPoint y: 18, distance: 9.4
click at [216, 9] on button "Next" at bounding box center [211, 6] width 29 height 16
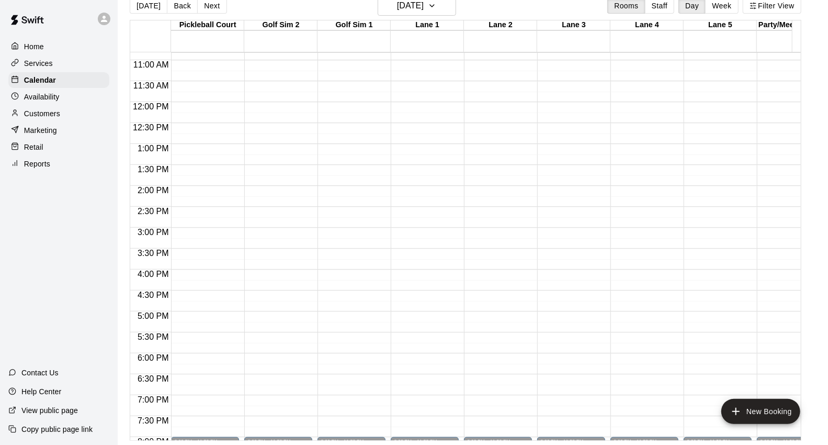
scroll to position [394, 0]
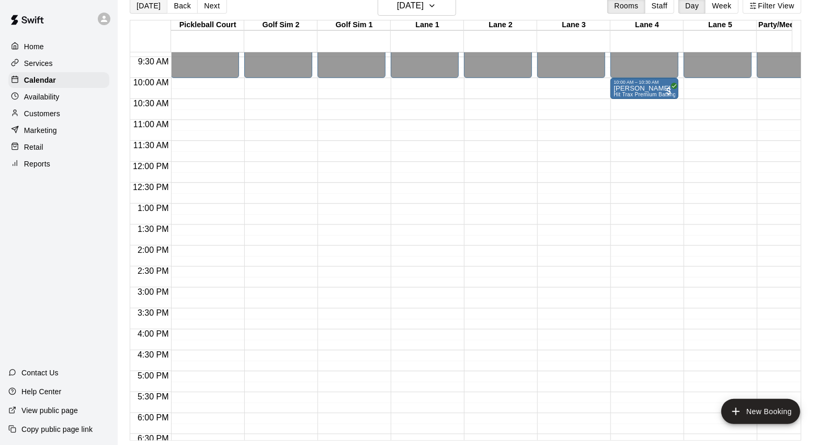
click at [145, 6] on button "[DATE]" at bounding box center [149, 6] width 38 height 16
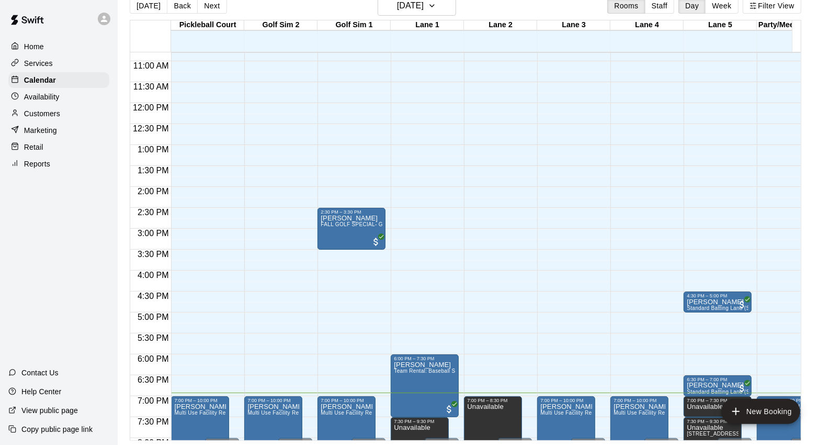
scroll to position [452, 0]
click at [144, 10] on button "[DATE]" at bounding box center [149, 6] width 38 height 16
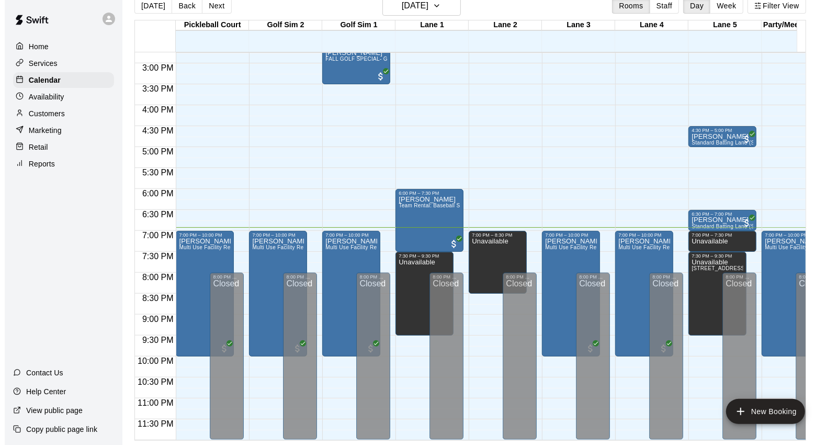
scroll to position [568, 0]
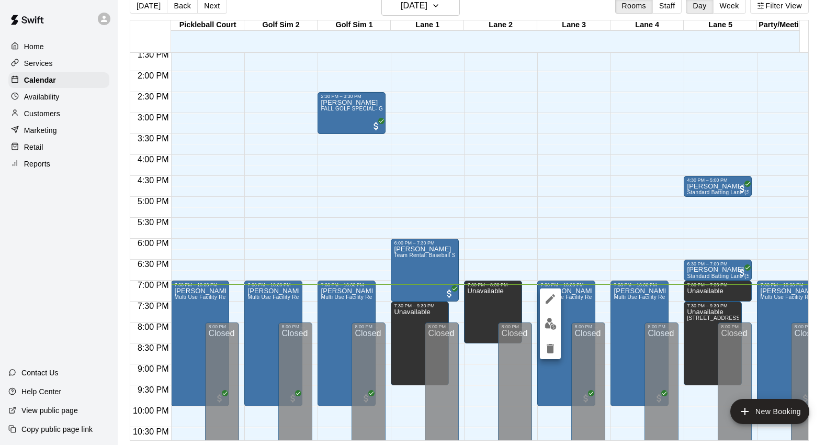
click at [543, 326] on button "edit" at bounding box center [550, 323] width 21 height 20
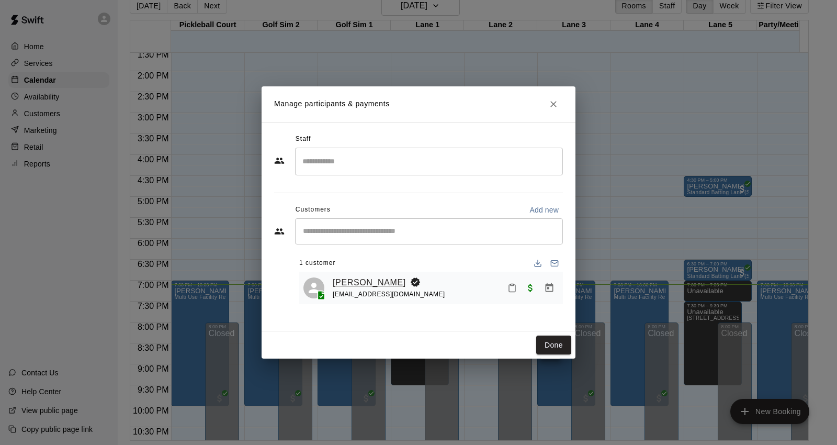
click at [341, 282] on link "[PERSON_NAME]" at bounding box center [369, 283] width 73 height 14
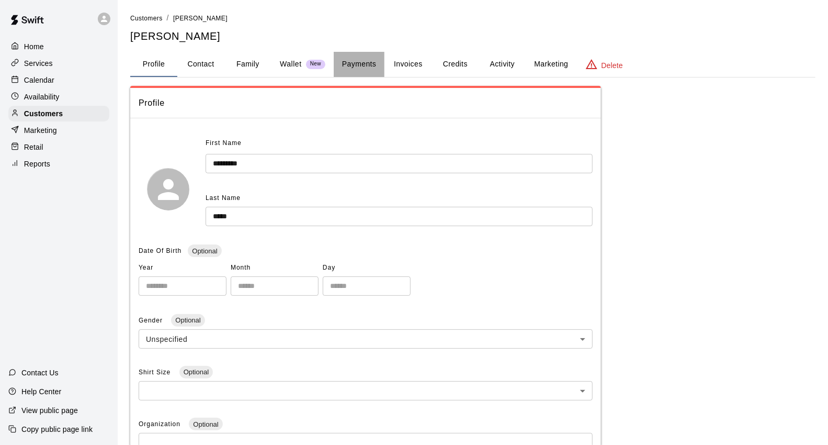
click at [343, 52] on button "Payments" at bounding box center [359, 64] width 51 height 25
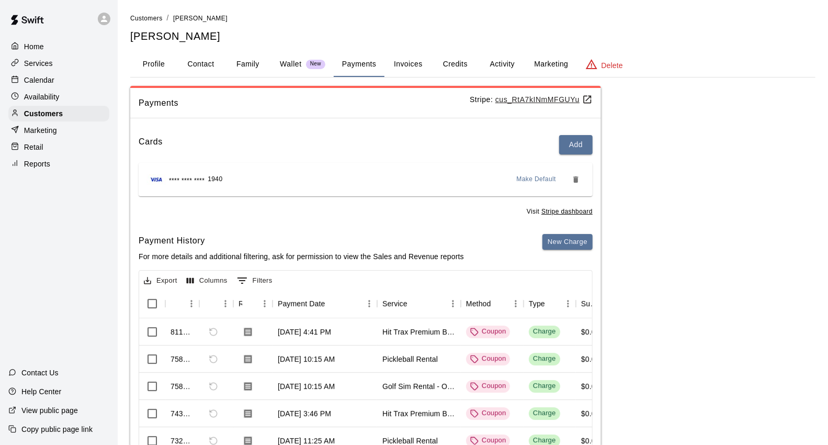
click at [55, 81] on div "Calendar" at bounding box center [58, 80] width 101 height 16
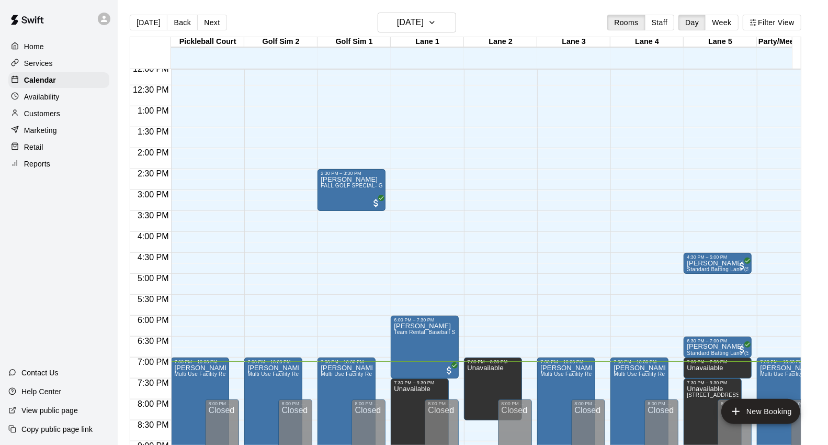
scroll to position [528, 0]
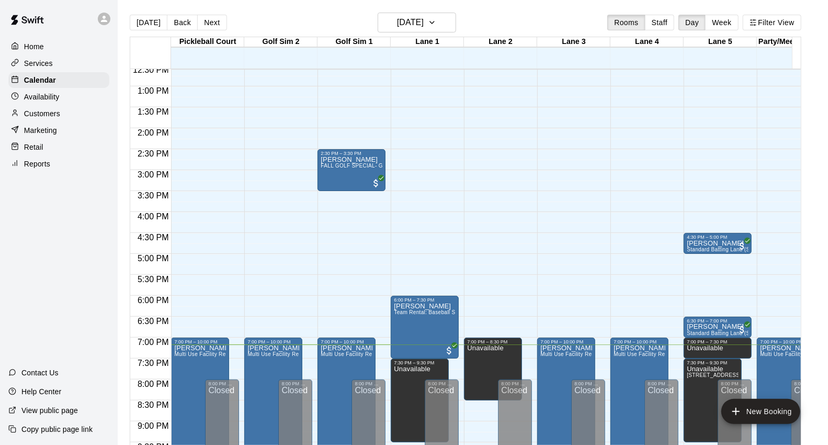
drag, startPoint x: 49, startPoint y: 150, endPoint x: 69, endPoint y: 150, distance: 19.4
click at [49, 150] on div "Retail" at bounding box center [58, 147] width 101 height 16
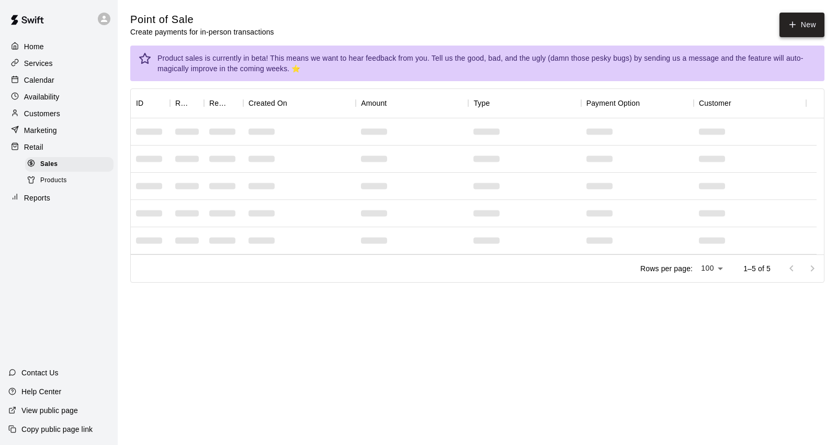
click at [791, 25] on icon "button" at bounding box center [792, 24] width 9 height 9
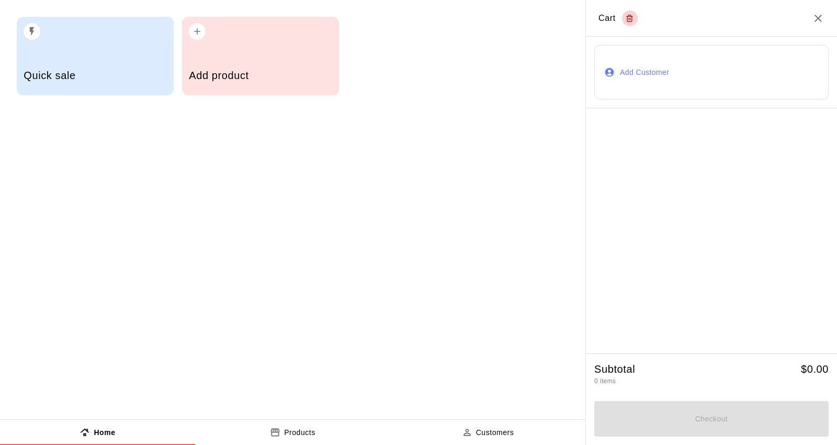
click at [217, 42] on div "Add product" at bounding box center [260, 56] width 157 height 79
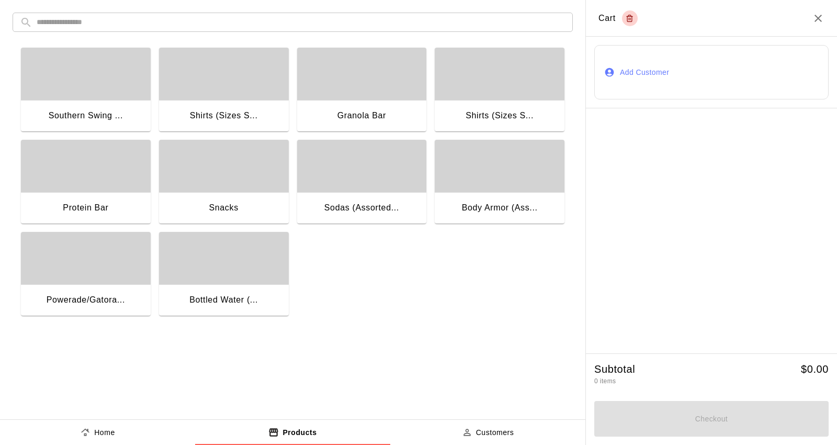
click at [122, 288] on div "Powerade/Gatora..." at bounding box center [86, 300] width 130 height 33
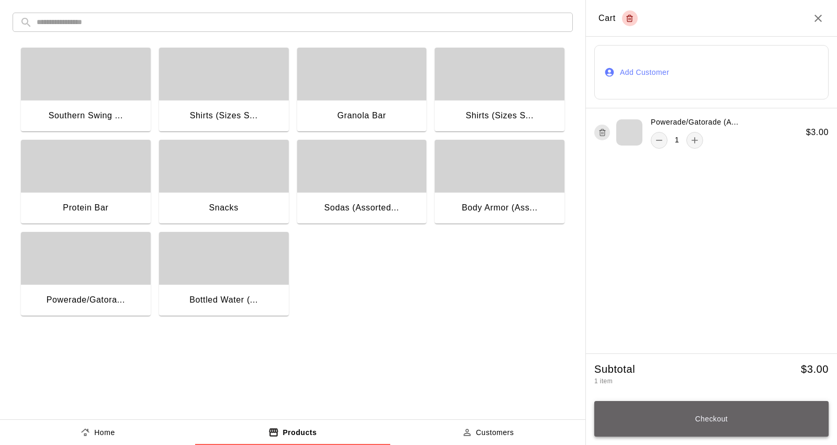
click at [720, 405] on button "Checkout" at bounding box center [712, 419] width 234 height 36
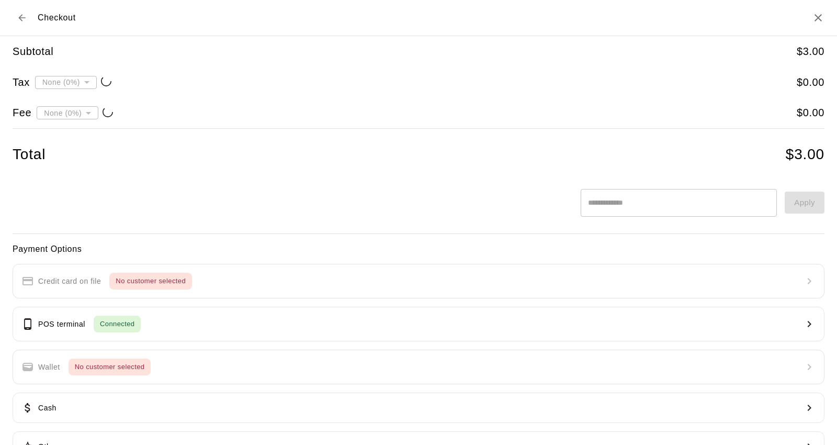
type input "**********"
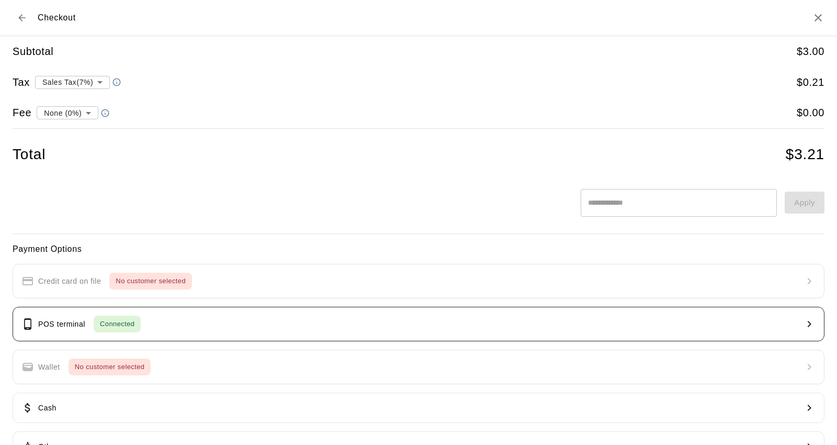
click at [191, 327] on button "POS terminal Connected" at bounding box center [419, 324] width 812 height 35
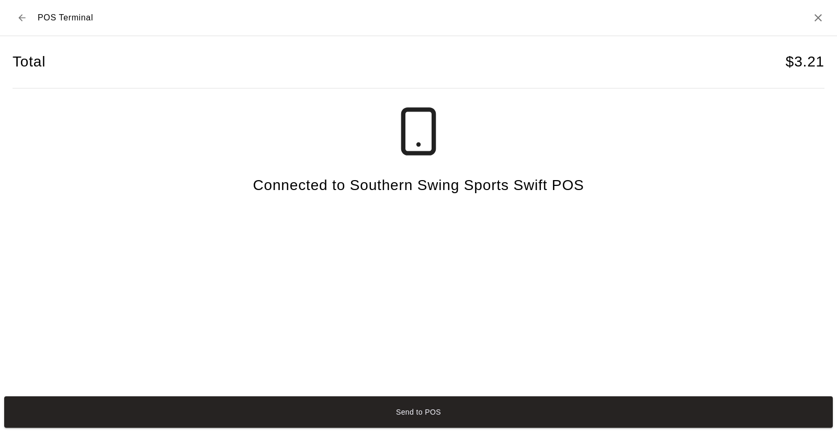
click at [432, 416] on button "Send to POS" at bounding box center [418, 411] width 829 height 31
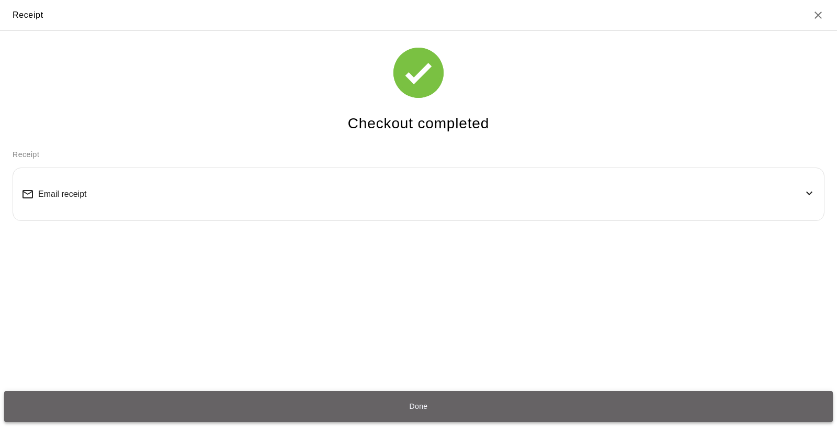
click at [458, 403] on button "Done" at bounding box center [418, 406] width 829 height 31
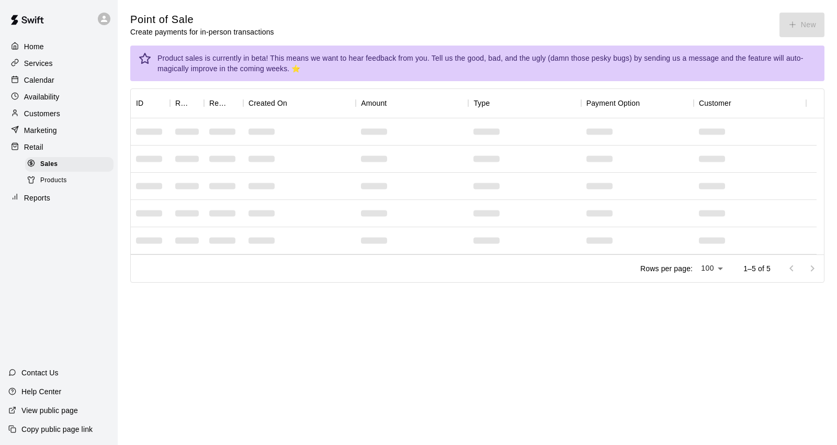
click at [72, 79] on div "Calendar" at bounding box center [58, 80] width 101 height 16
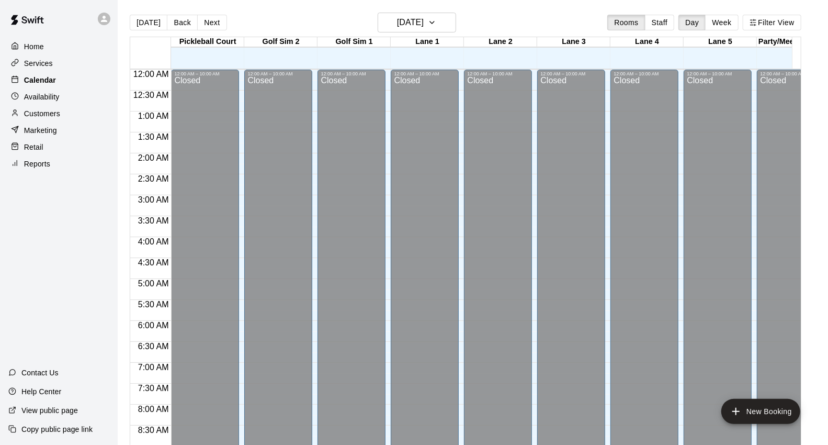
scroll to position [586, 0]
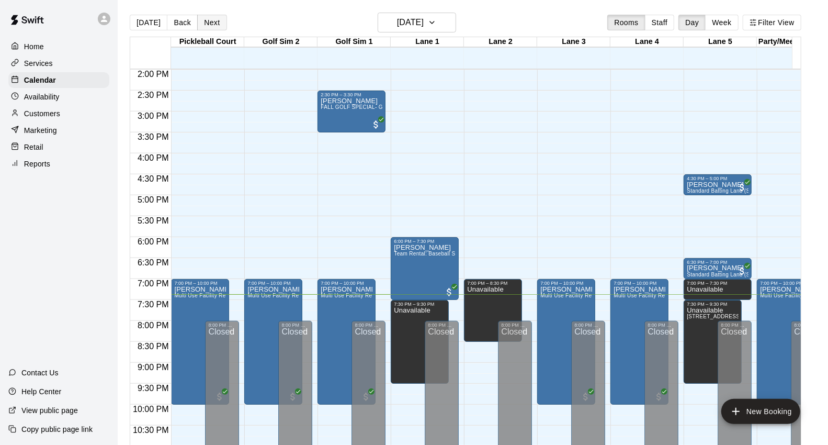
click at [221, 21] on button "Next" at bounding box center [211, 23] width 29 height 16
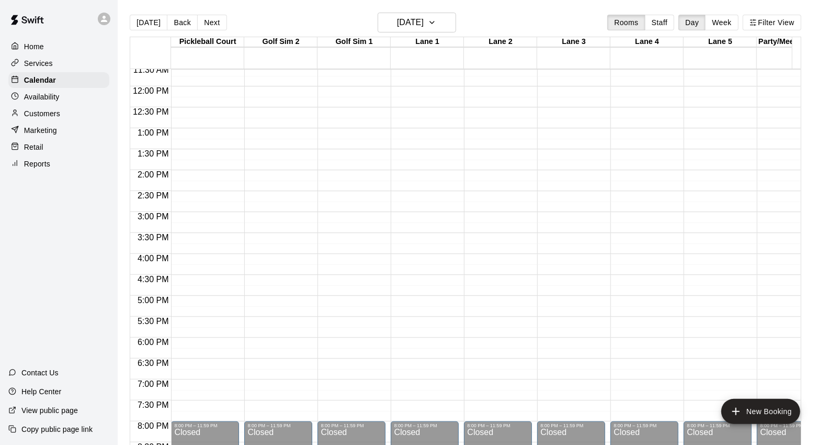
scroll to position [528, 0]
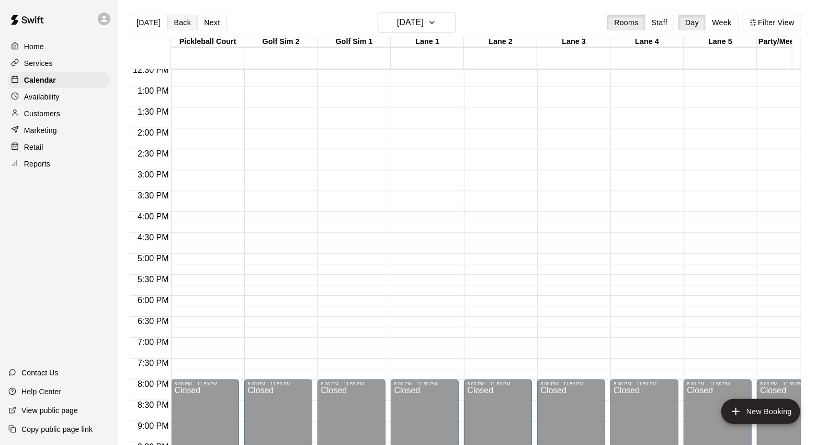
click at [174, 25] on button "Back" at bounding box center [182, 23] width 31 height 16
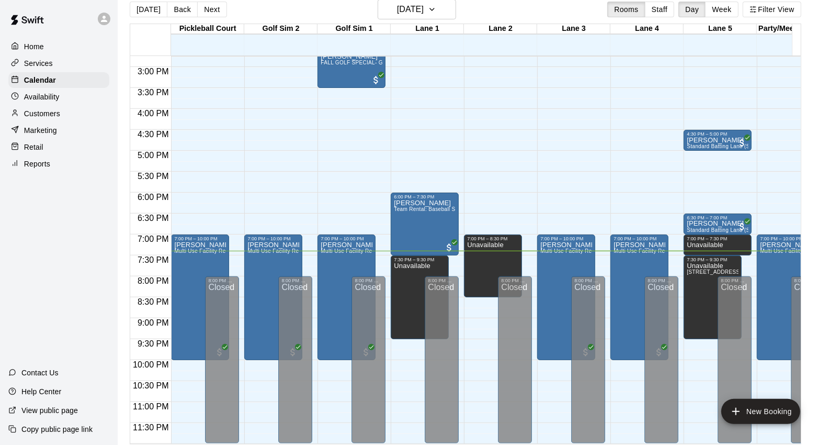
scroll to position [17, 0]
